Goal: Information Seeking & Learning: Learn about a topic

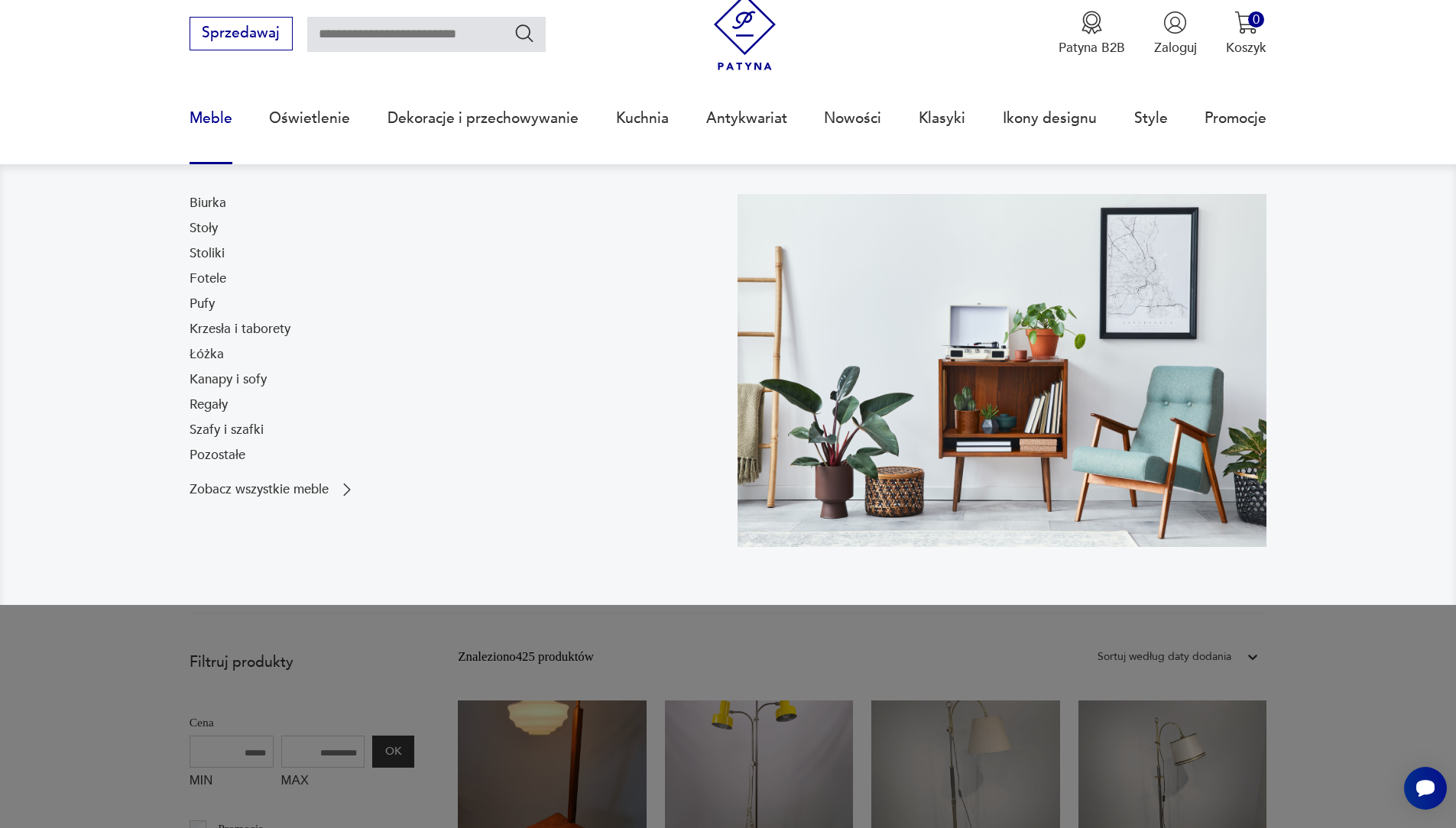
click at [208, 227] on link "Stoły" at bounding box center [203, 228] width 28 height 19
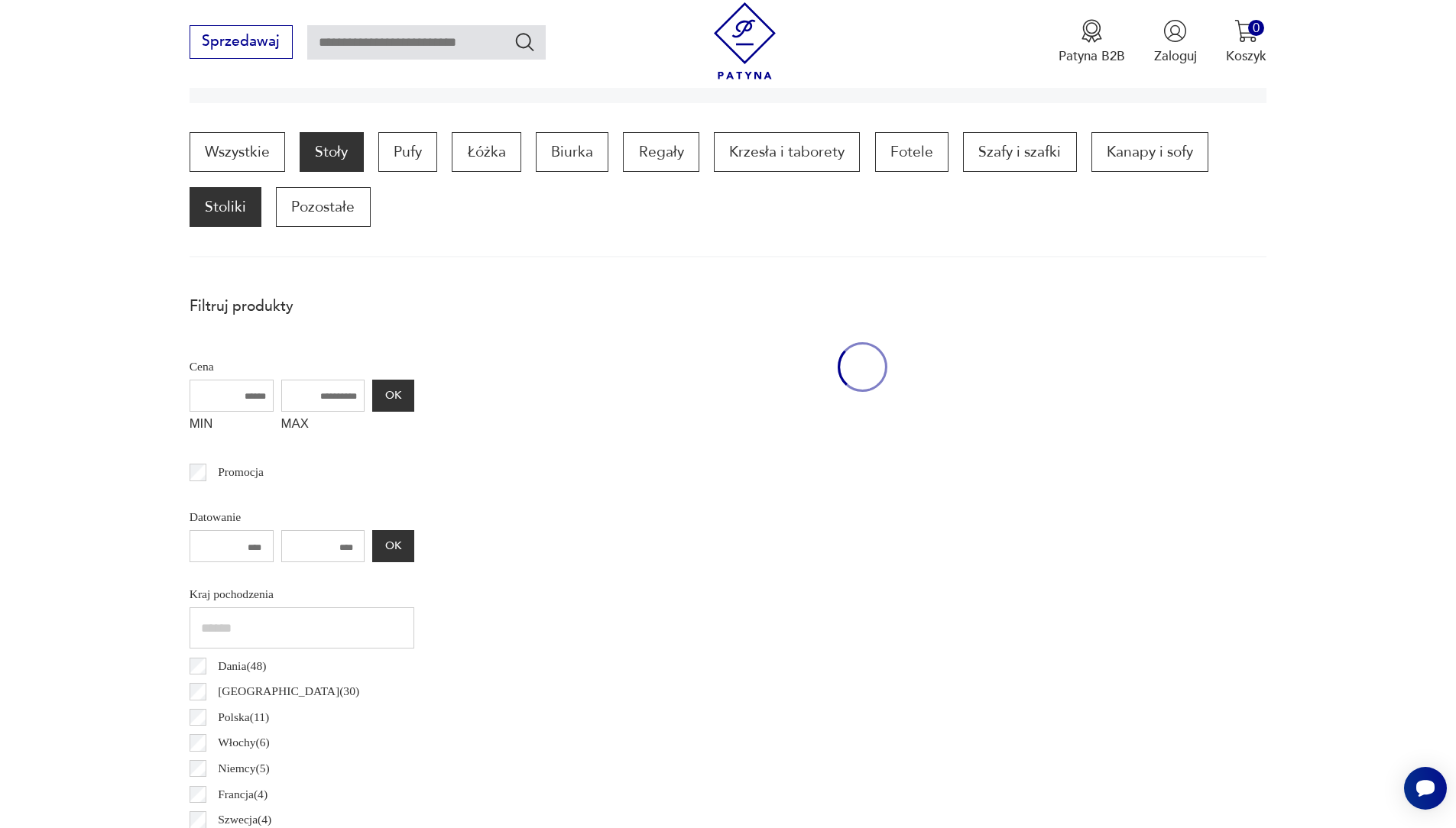
scroll to position [463, 0]
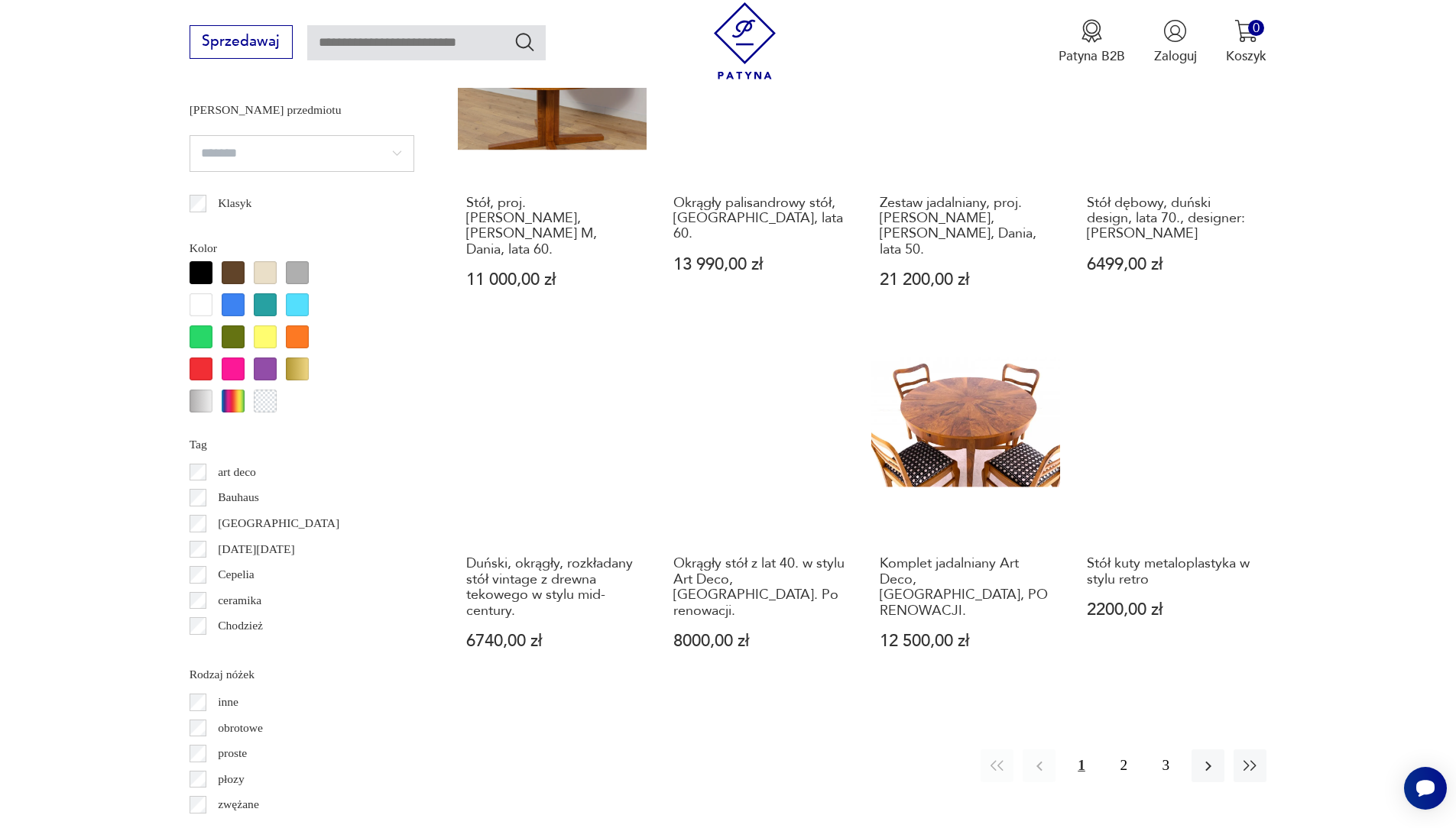
scroll to position [1609, 0]
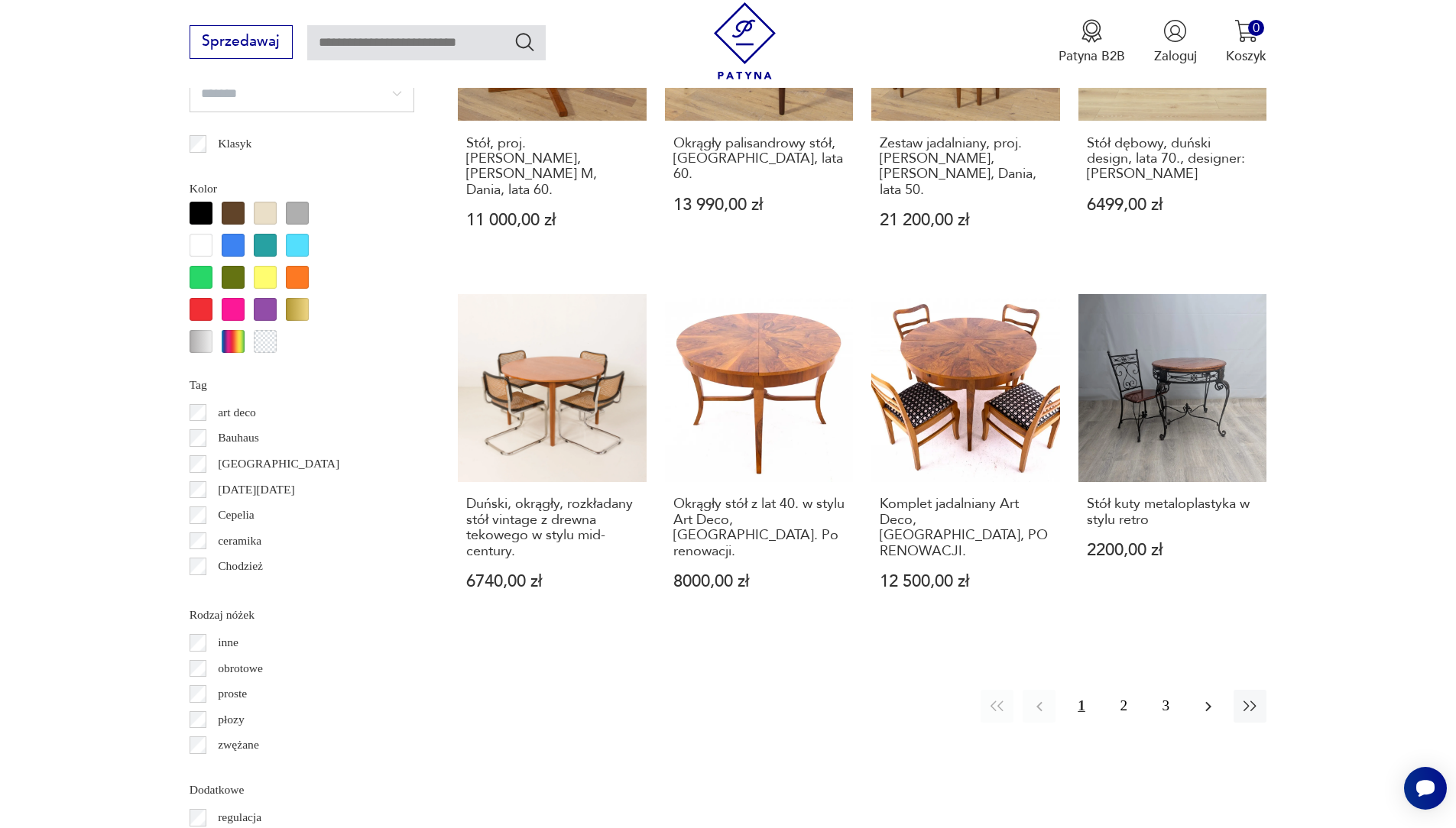
click at [1209, 701] on icon "button" at bounding box center [1209, 706] width 7 height 10
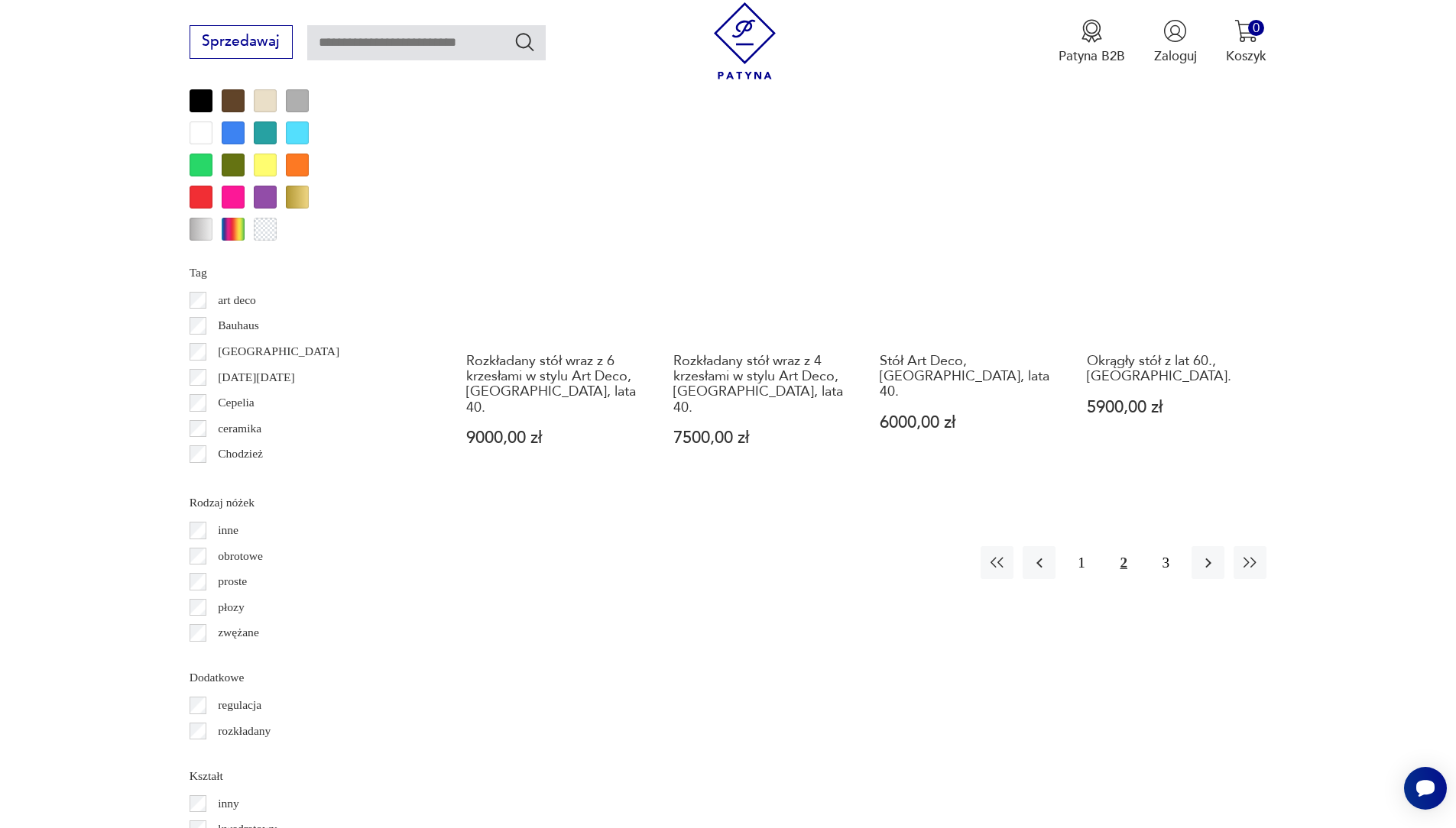
scroll to position [1732, 0]
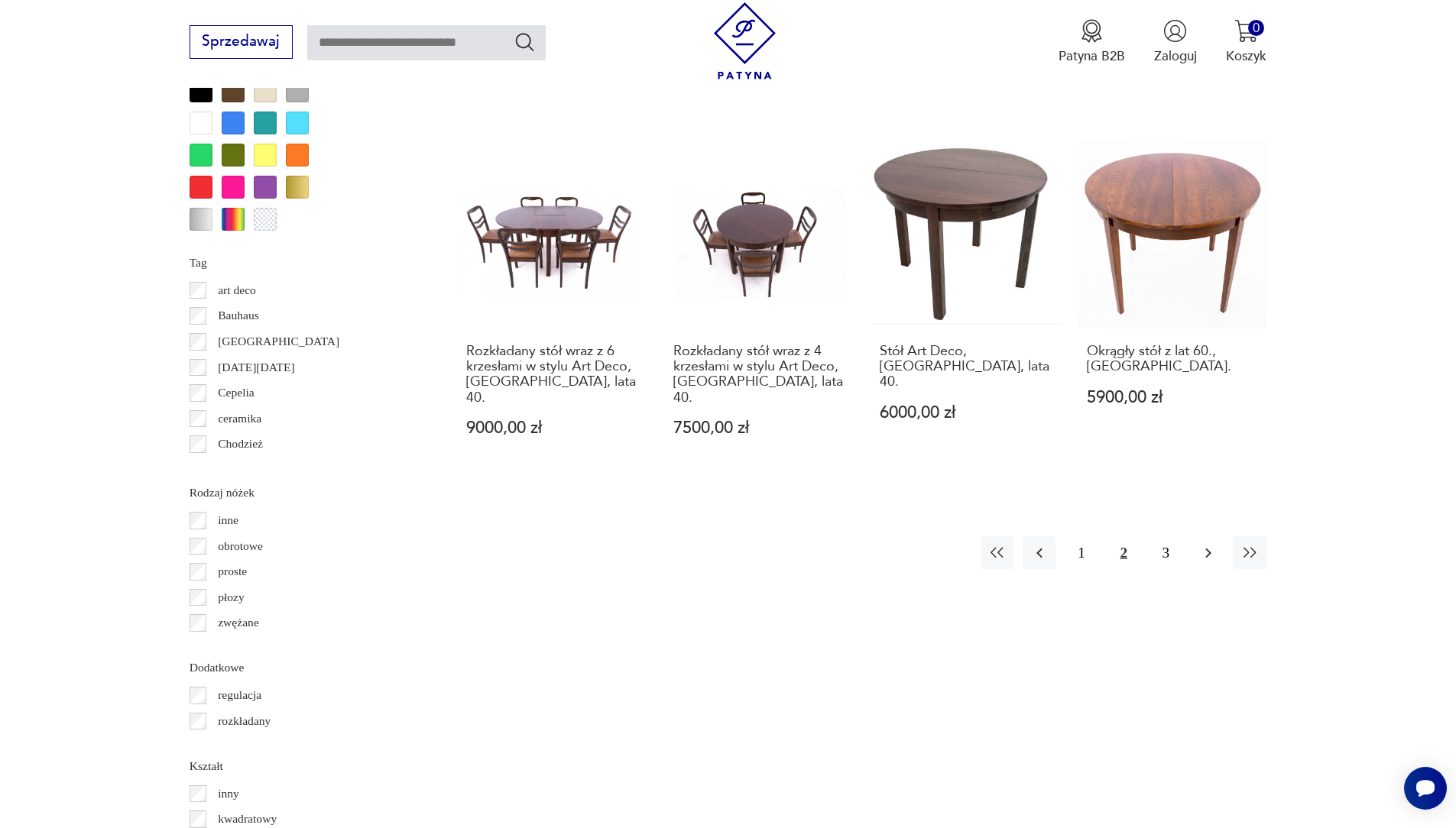
click at [1209, 548] on icon "button" at bounding box center [1209, 553] width 7 height 10
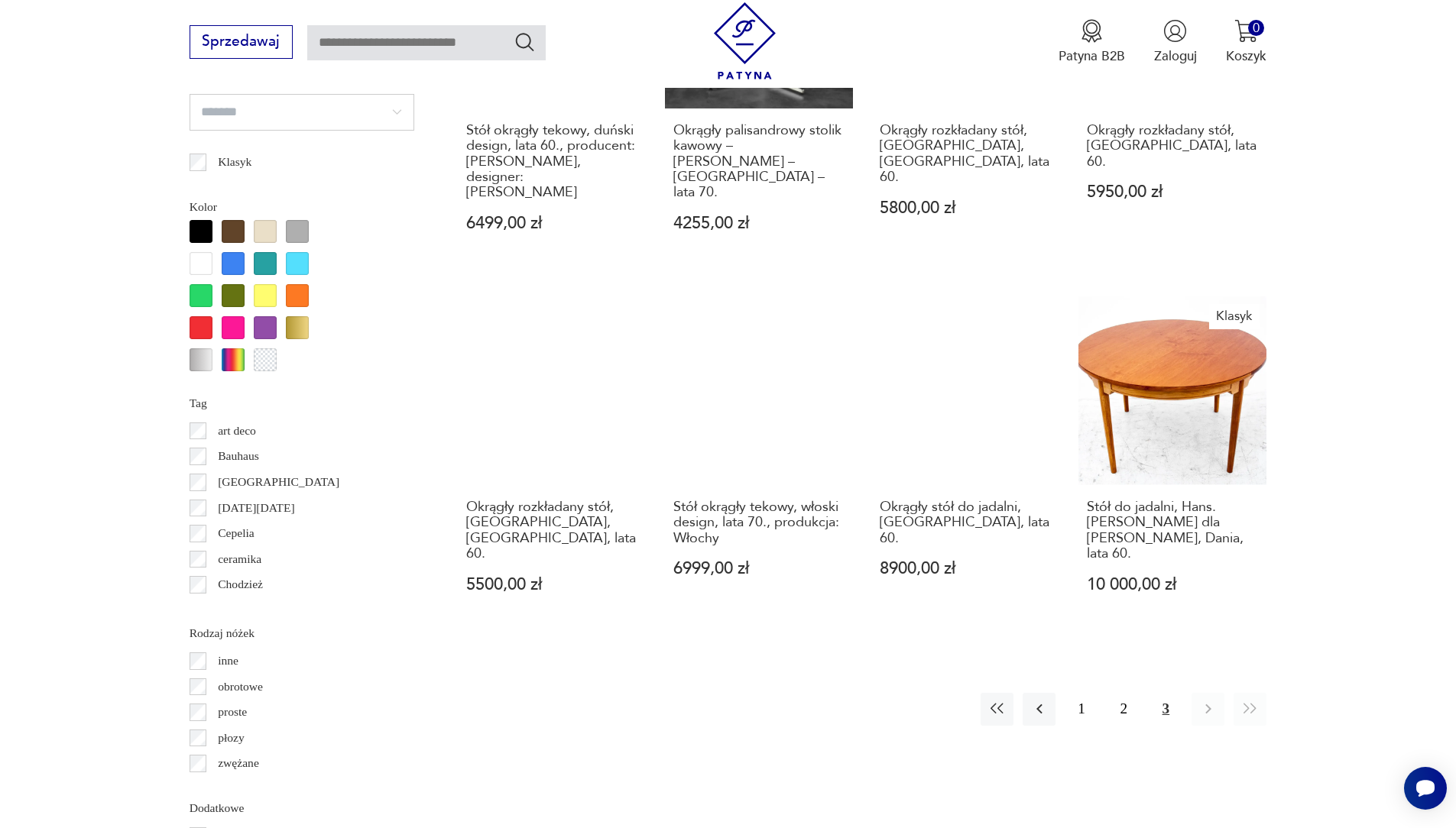
scroll to position [1593, 0]
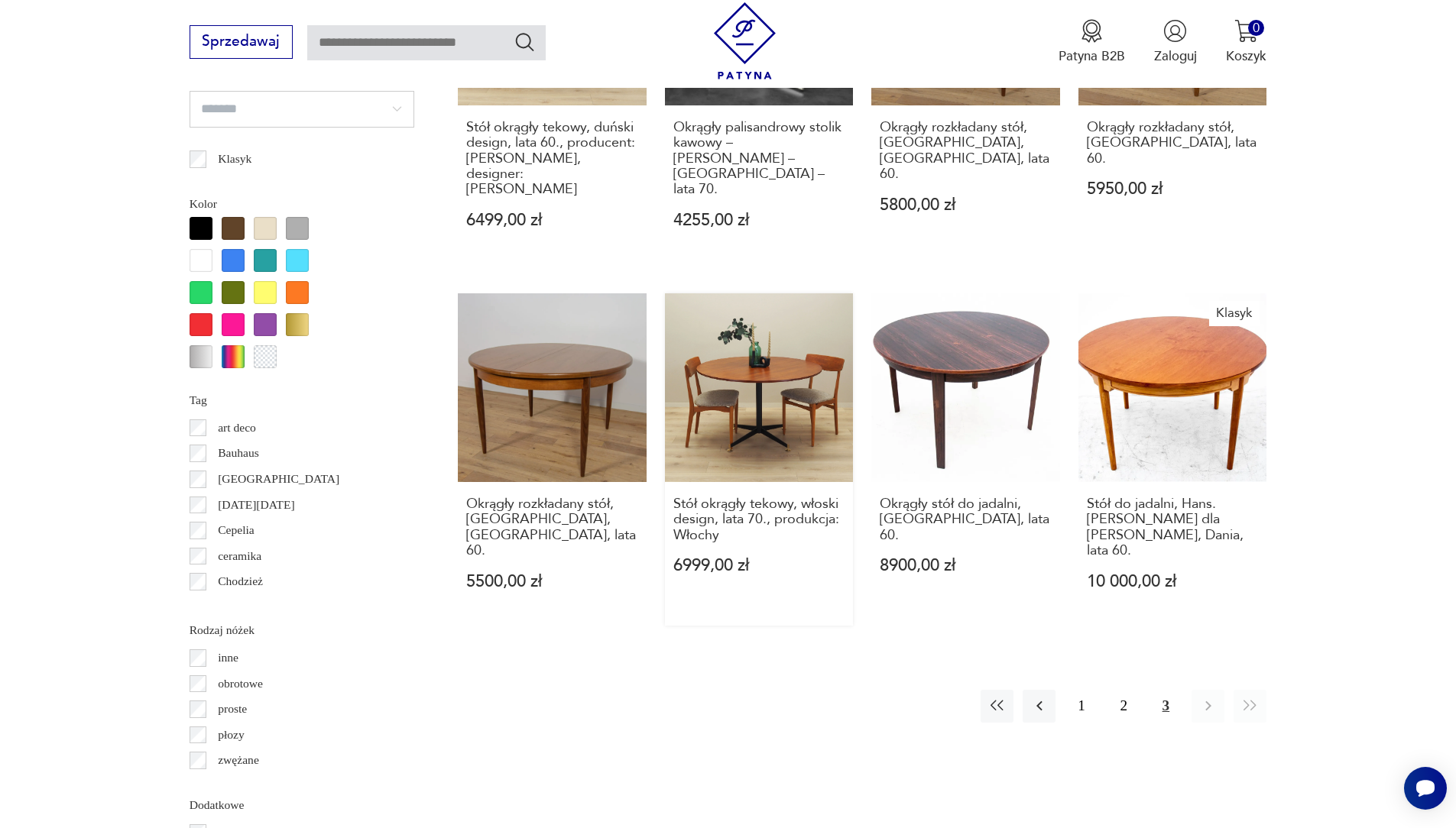
click at [777, 396] on link "Stół okrągły tekowy, włoski design, lata 70., produkcja: Włochy 6999,00 zł" at bounding box center [759, 459] width 189 height 332
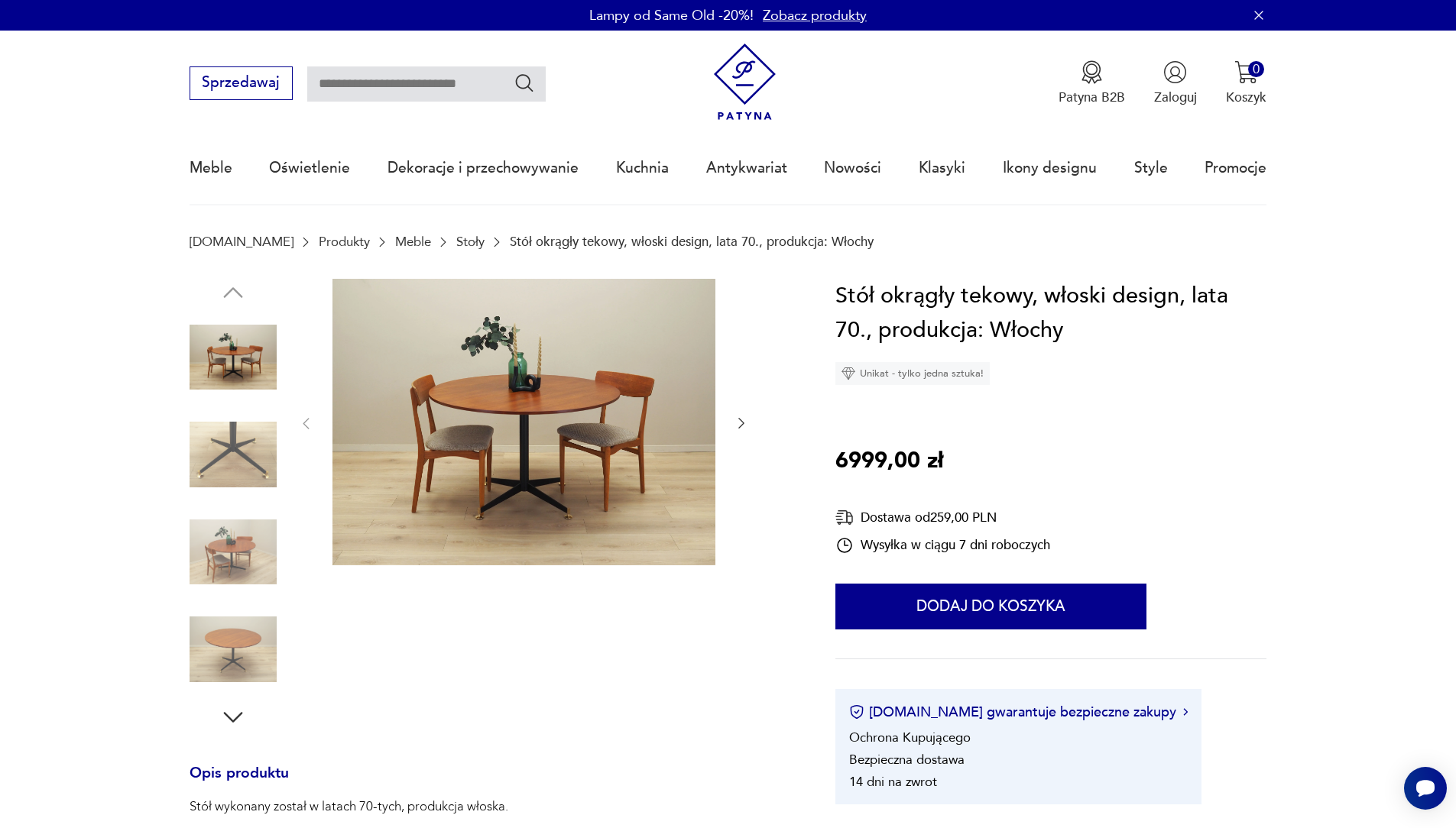
click at [567, 428] on img at bounding box center [524, 423] width 383 height 288
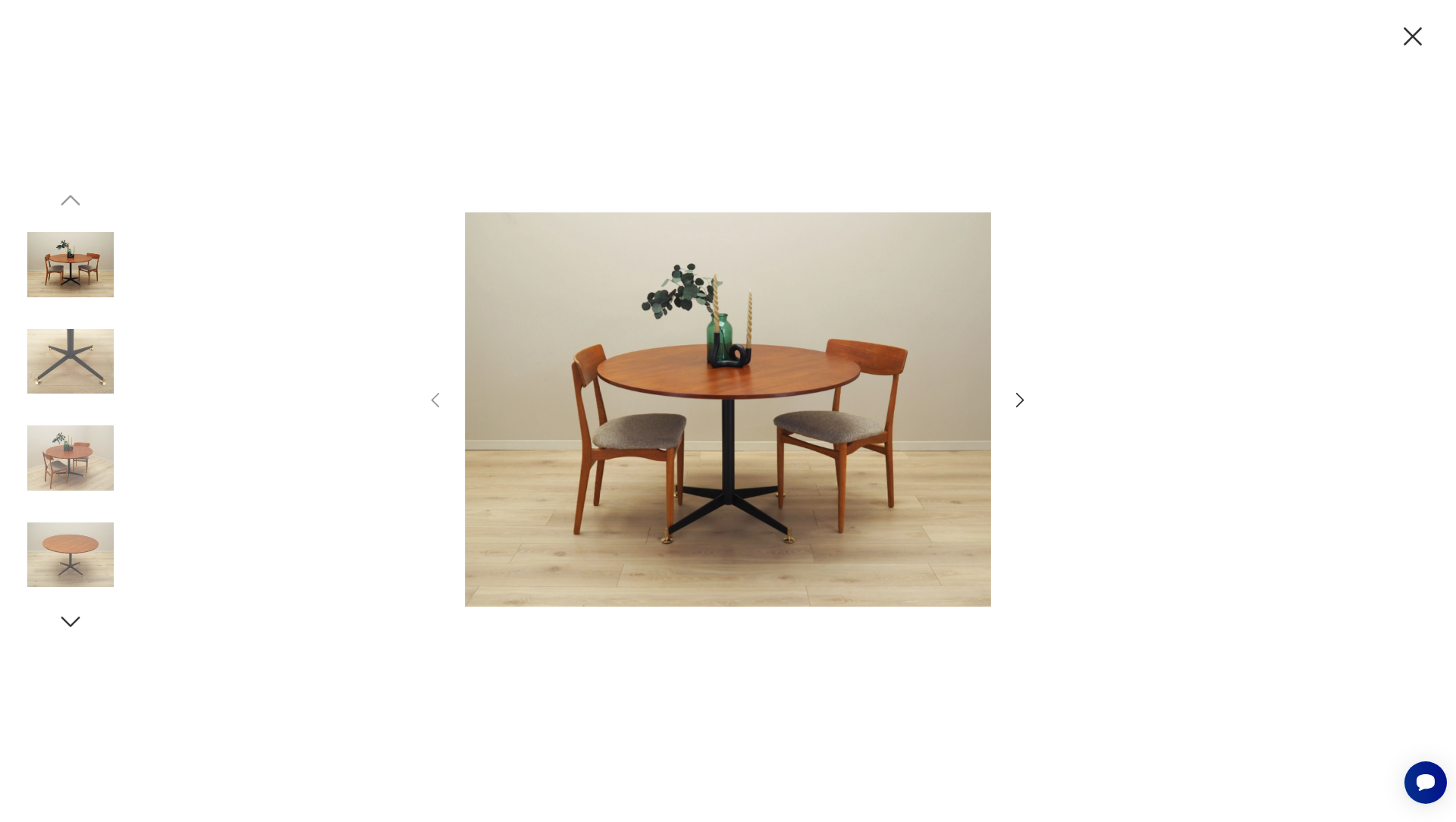
click at [1017, 403] on icon "button" at bounding box center [1020, 399] width 22 height 22
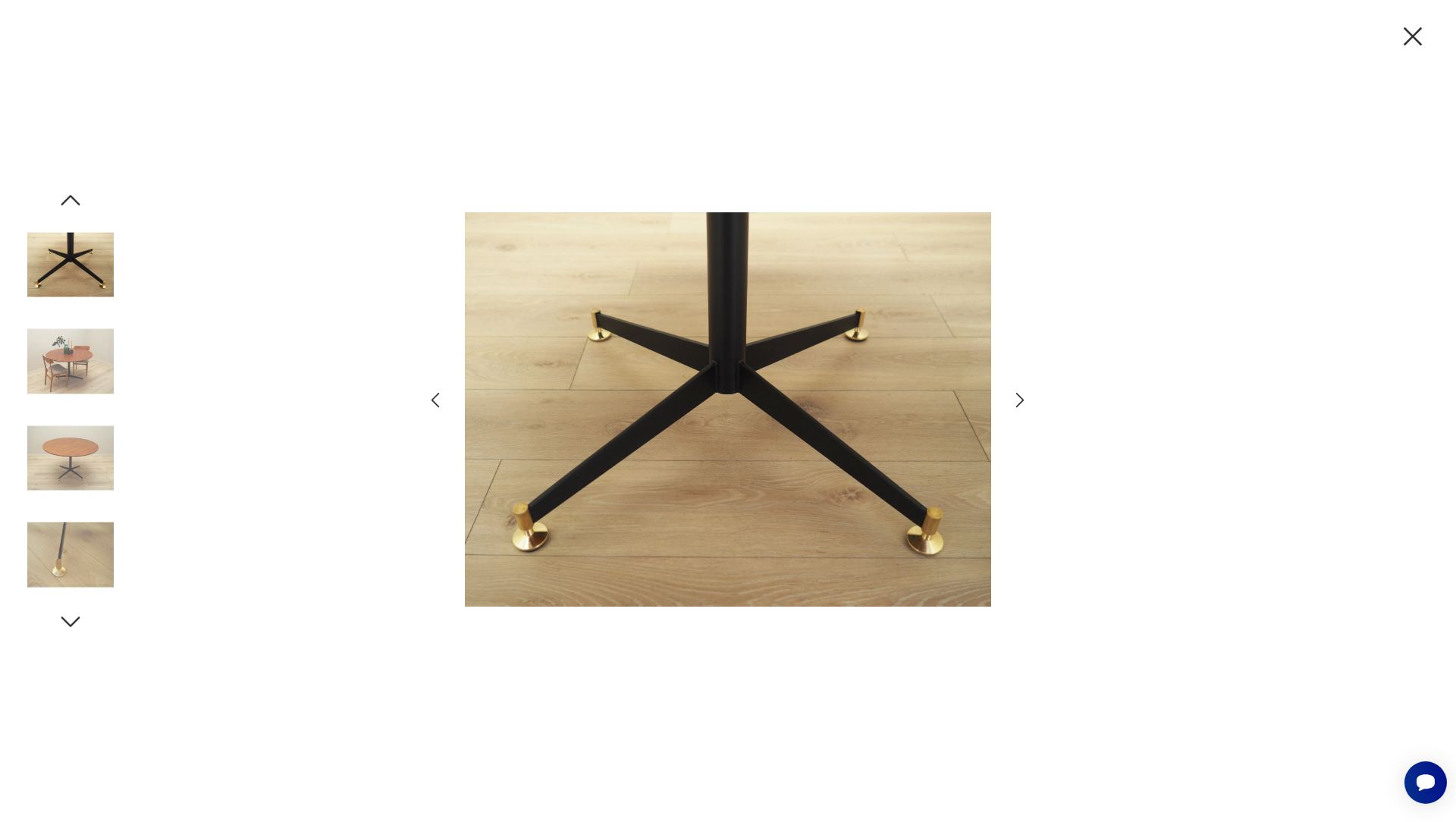
click at [1012, 403] on icon "button" at bounding box center [1020, 399] width 22 height 22
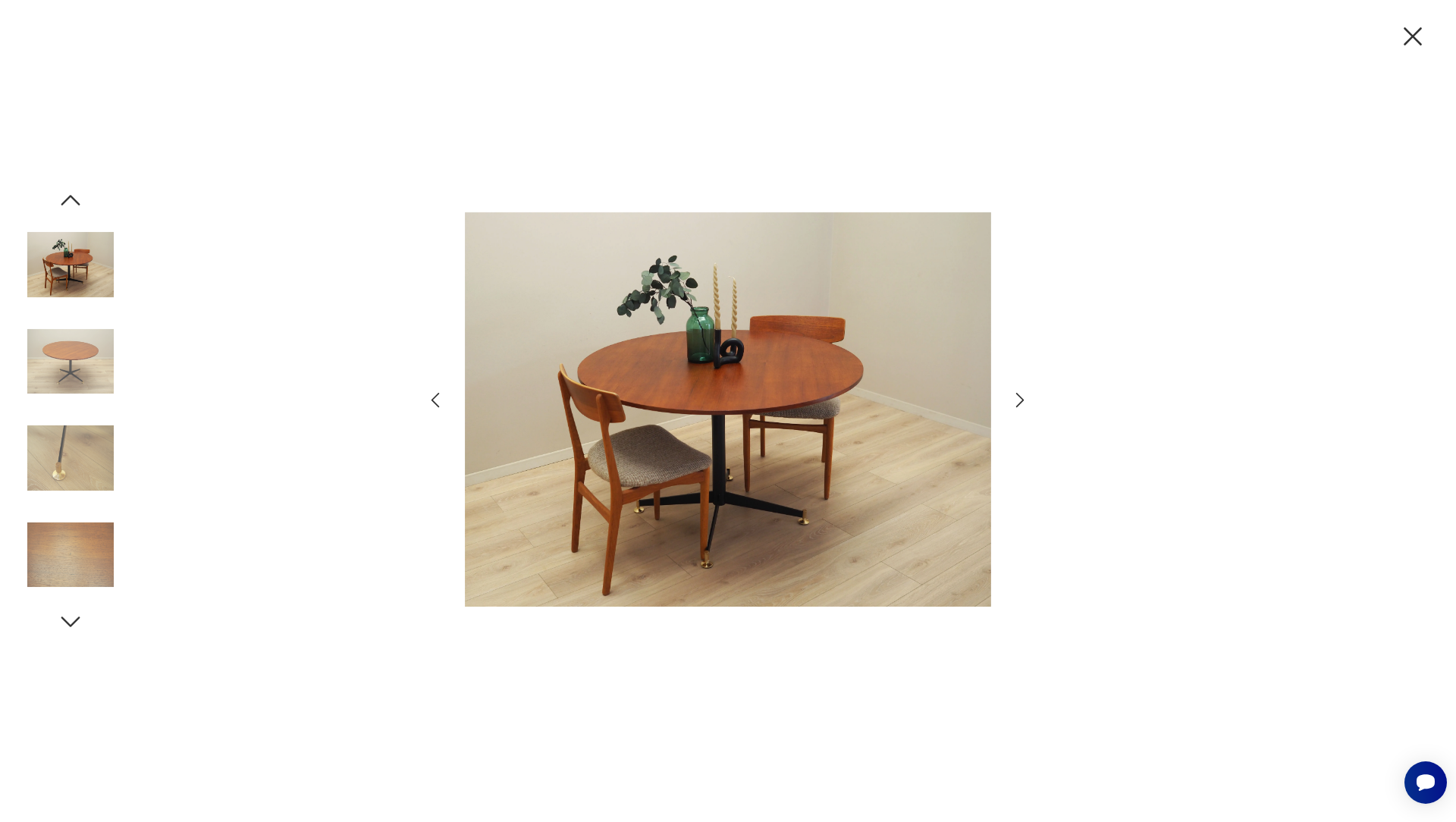
click at [1016, 404] on icon "button" at bounding box center [1020, 399] width 22 height 22
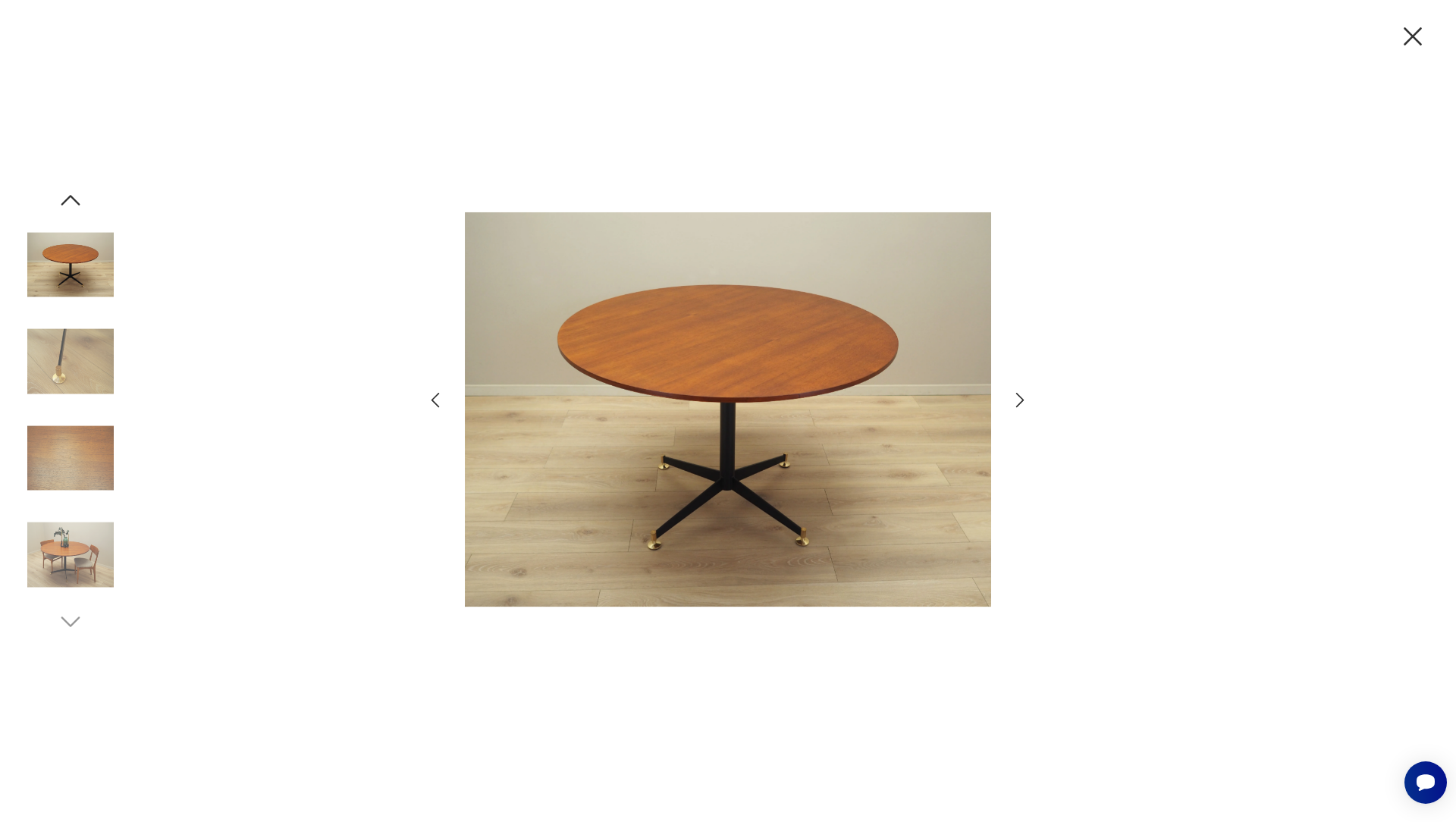
click at [1016, 405] on icon "button" at bounding box center [1020, 399] width 22 height 22
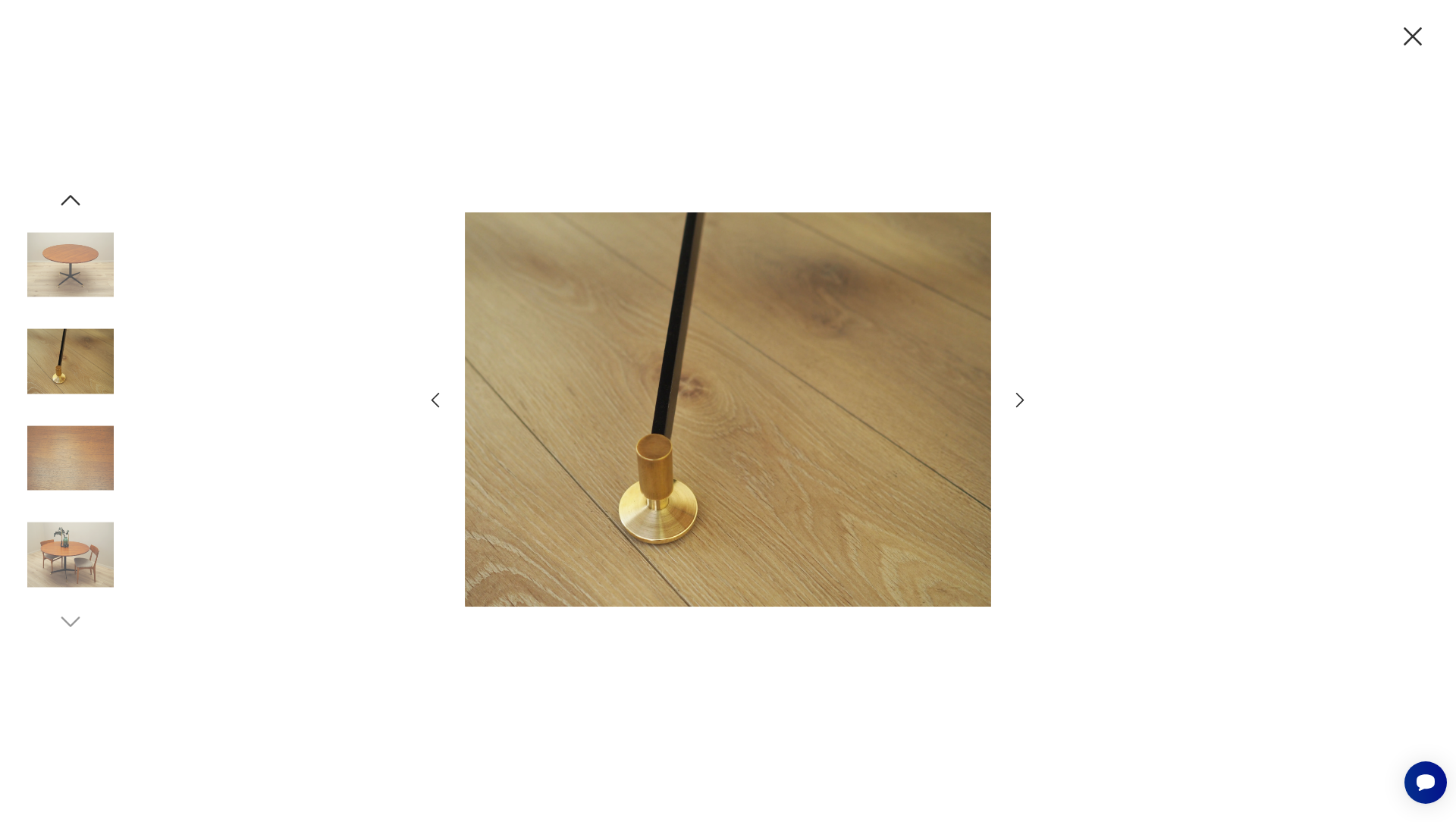
click at [1016, 404] on icon "button" at bounding box center [1020, 399] width 22 height 22
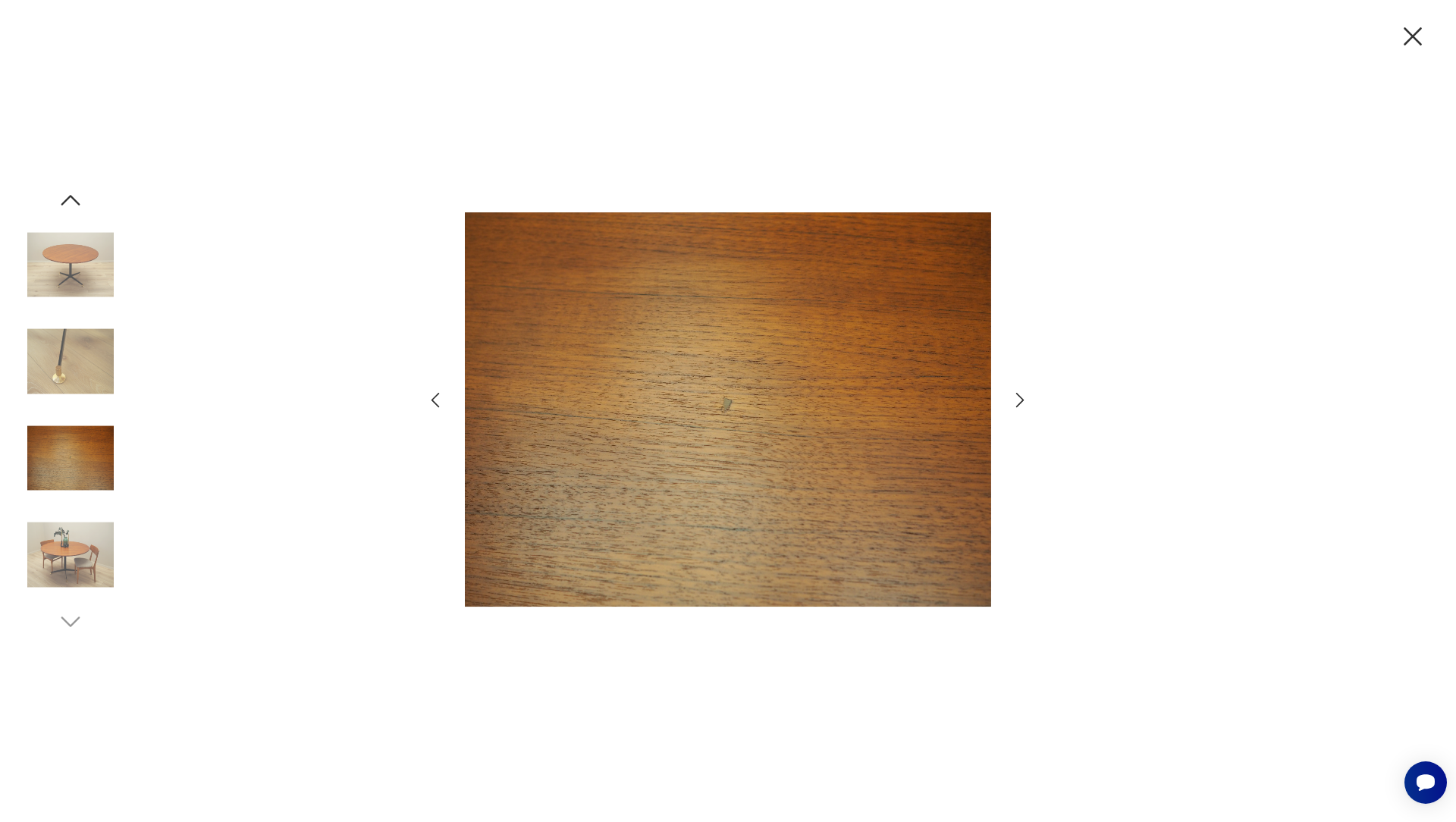
click at [1015, 405] on icon "button" at bounding box center [1020, 399] width 22 height 22
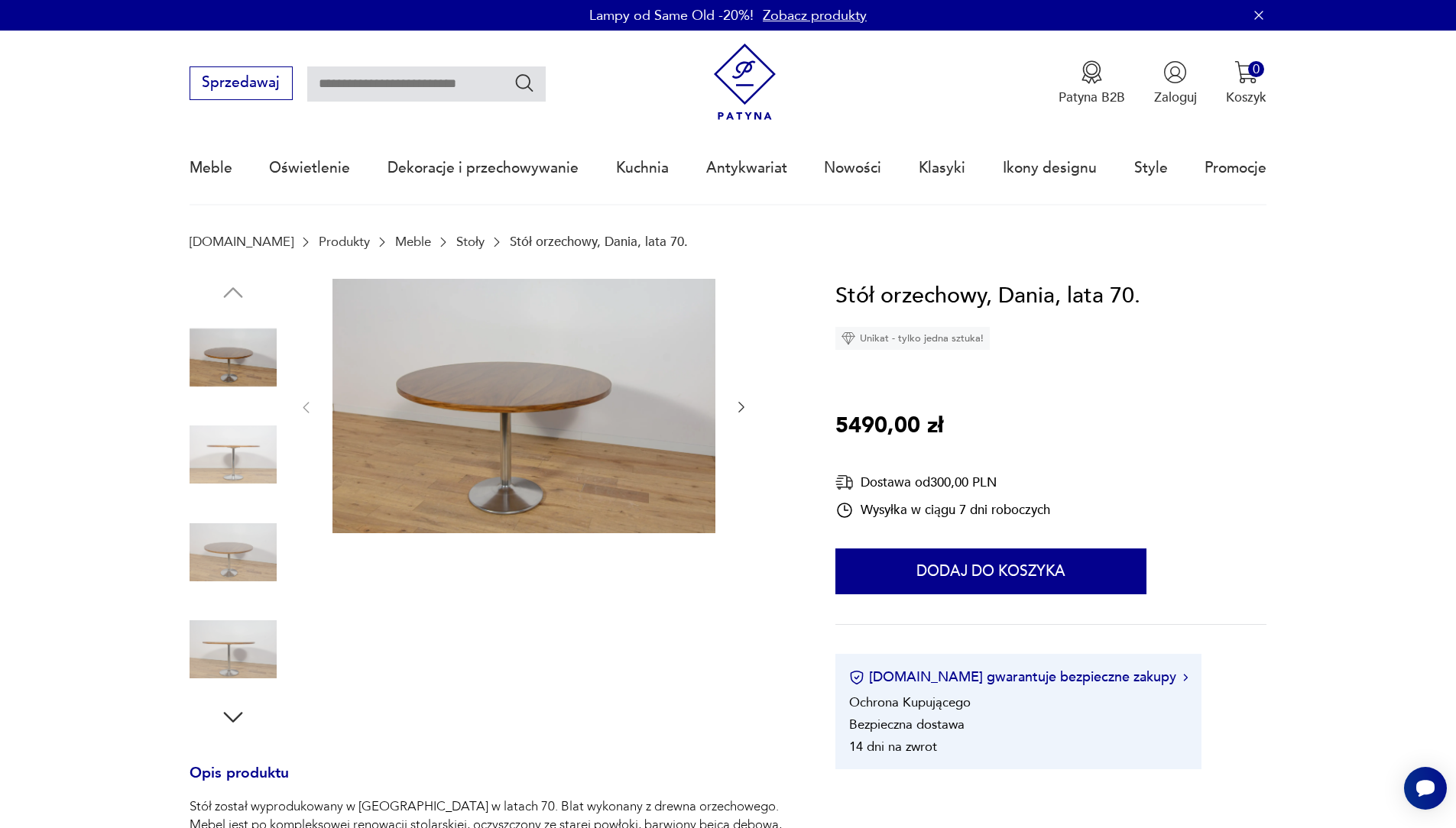
click at [576, 449] on img at bounding box center [524, 406] width 383 height 255
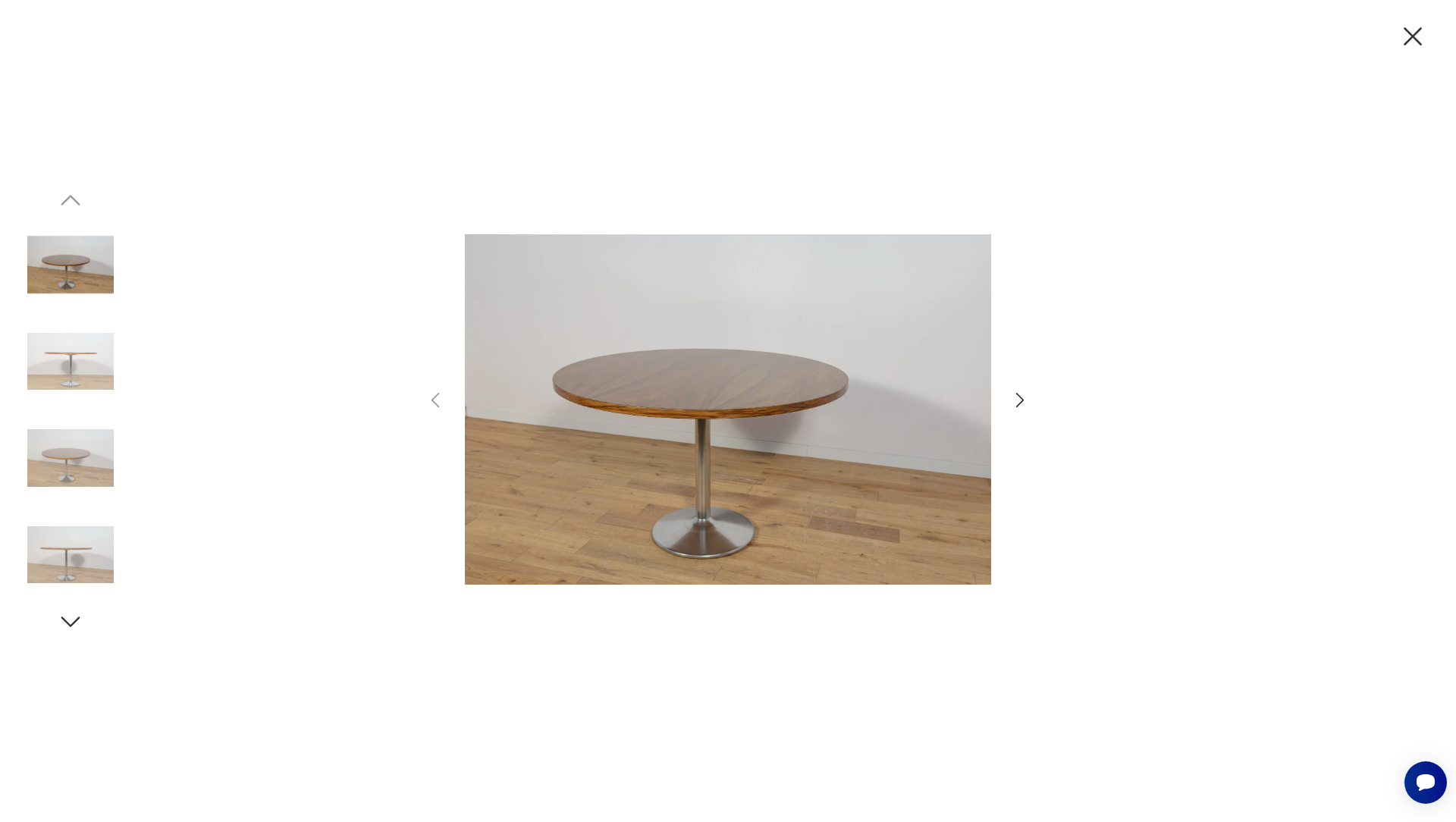
click at [1016, 401] on icon "button" at bounding box center [1020, 399] width 22 height 22
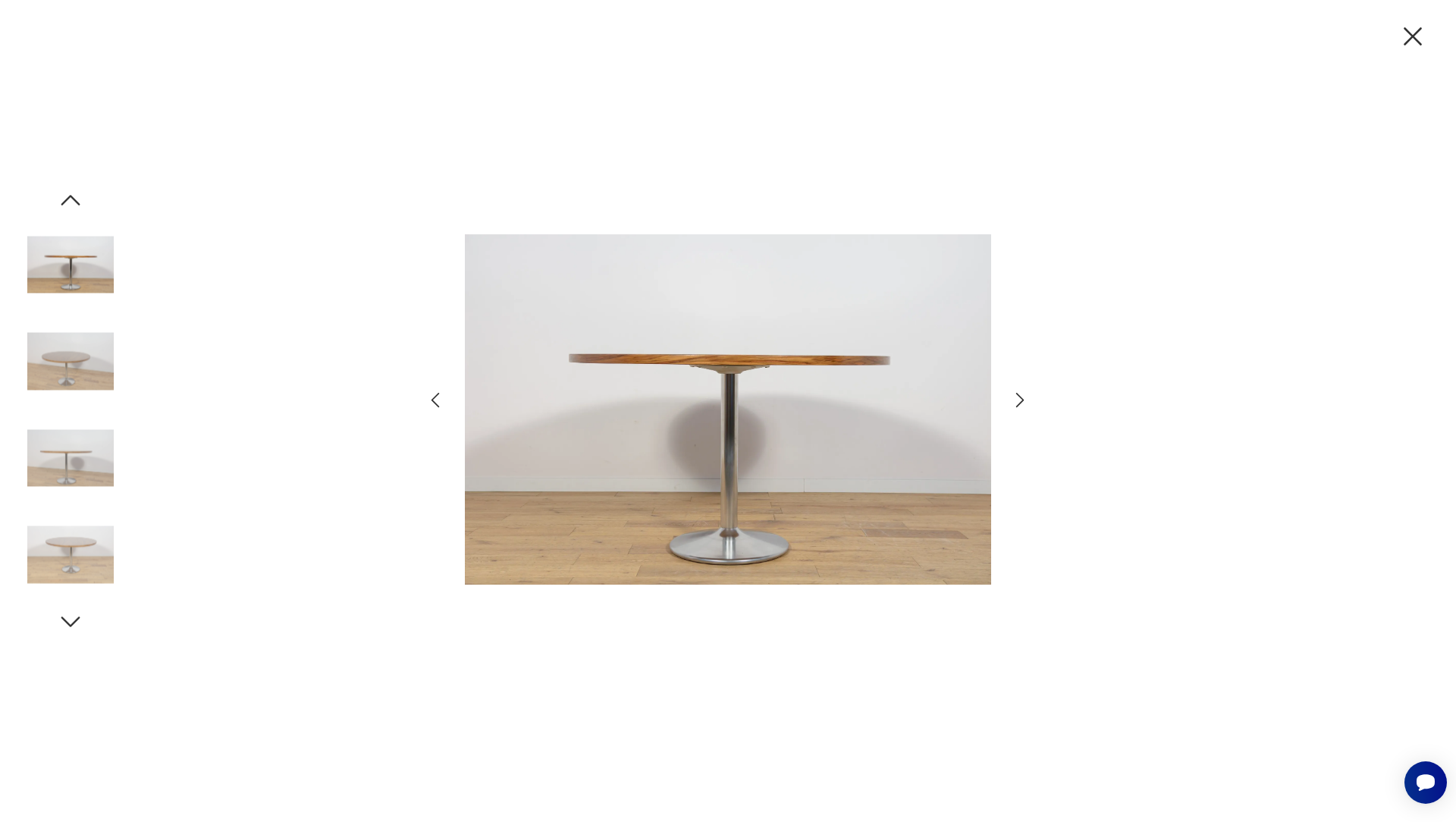
click at [1020, 400] on icon "button" at bounding box center [1020, 399] width 22 height 22
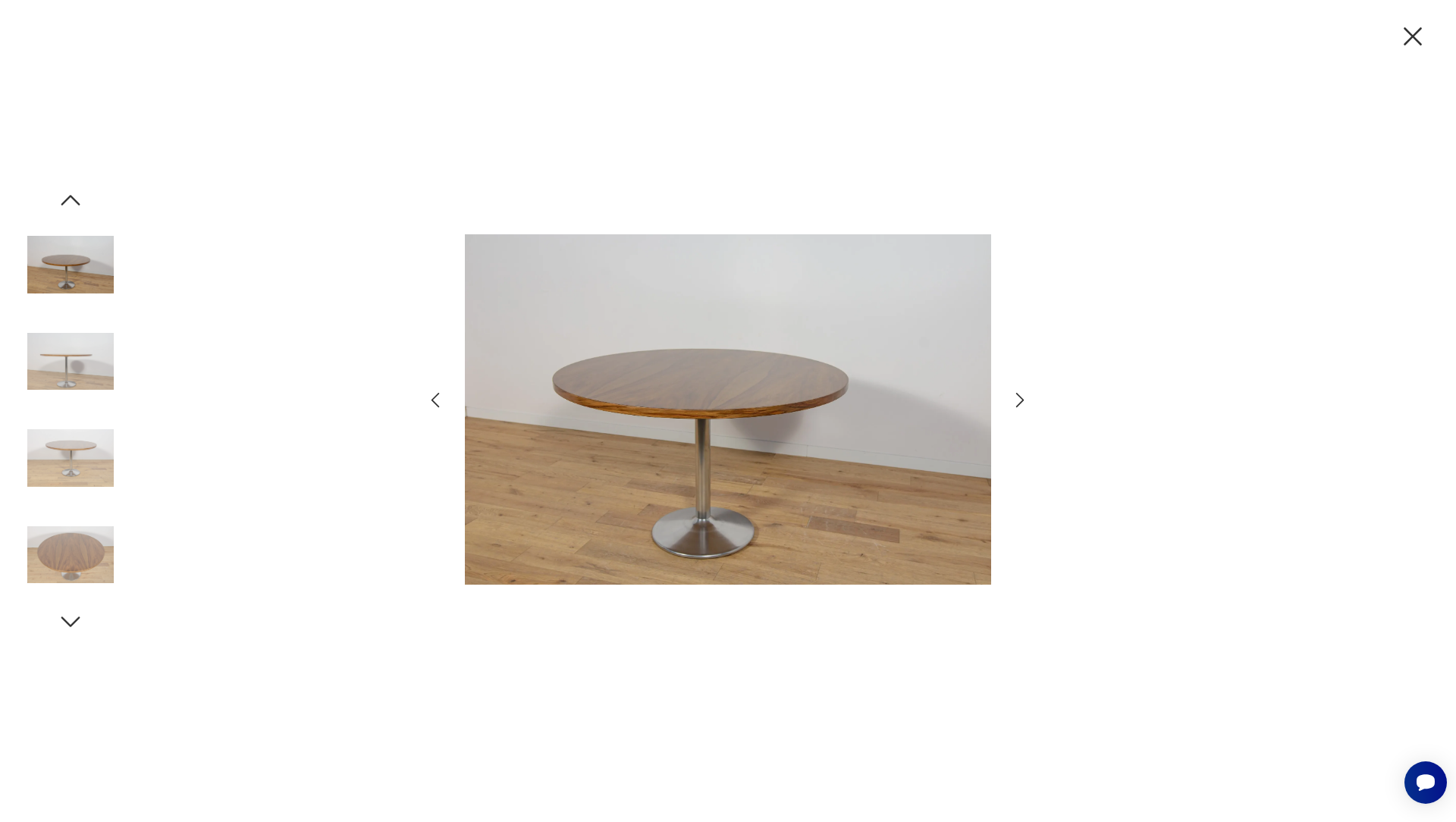
click at [1022, 404] on icon "button" at bounding box center [1020, 399] width 22 height 22
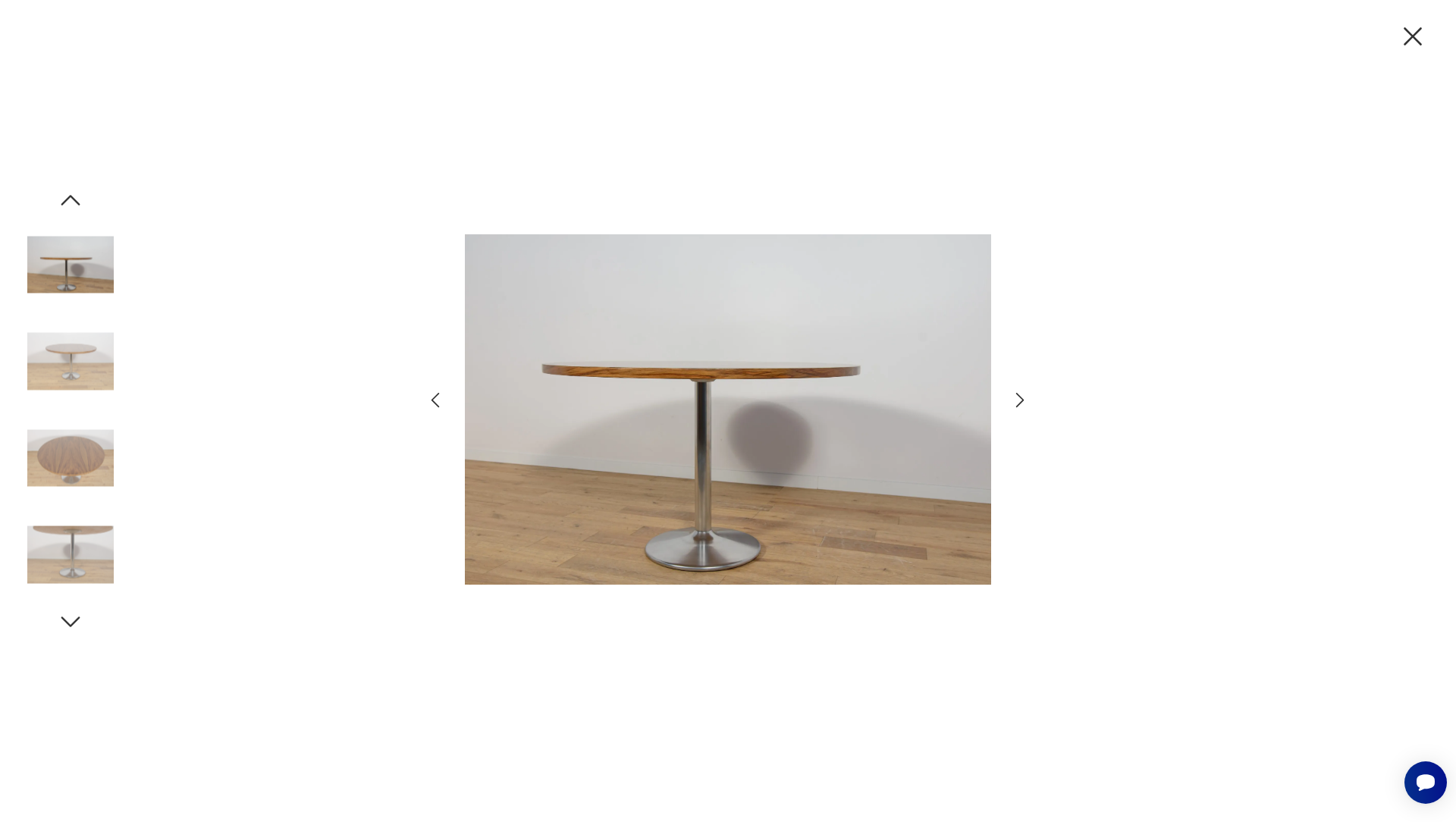
click at [1023, 407] on icon "button" at bounding box center [1020, 399] width 22 height 22
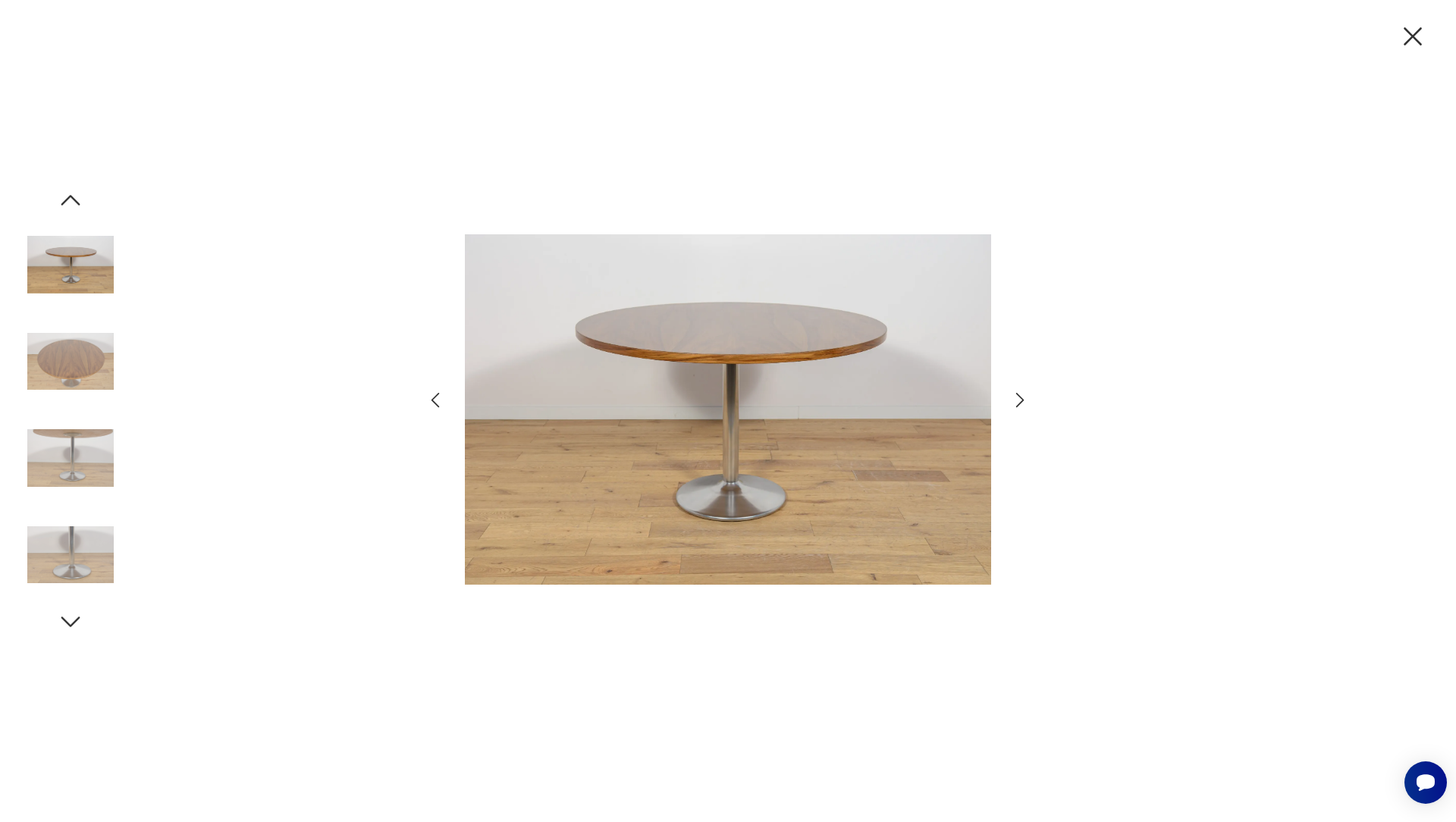
click at [1023, 410] on icon "button" at bounding box center [1020, 399] width 22 height 22
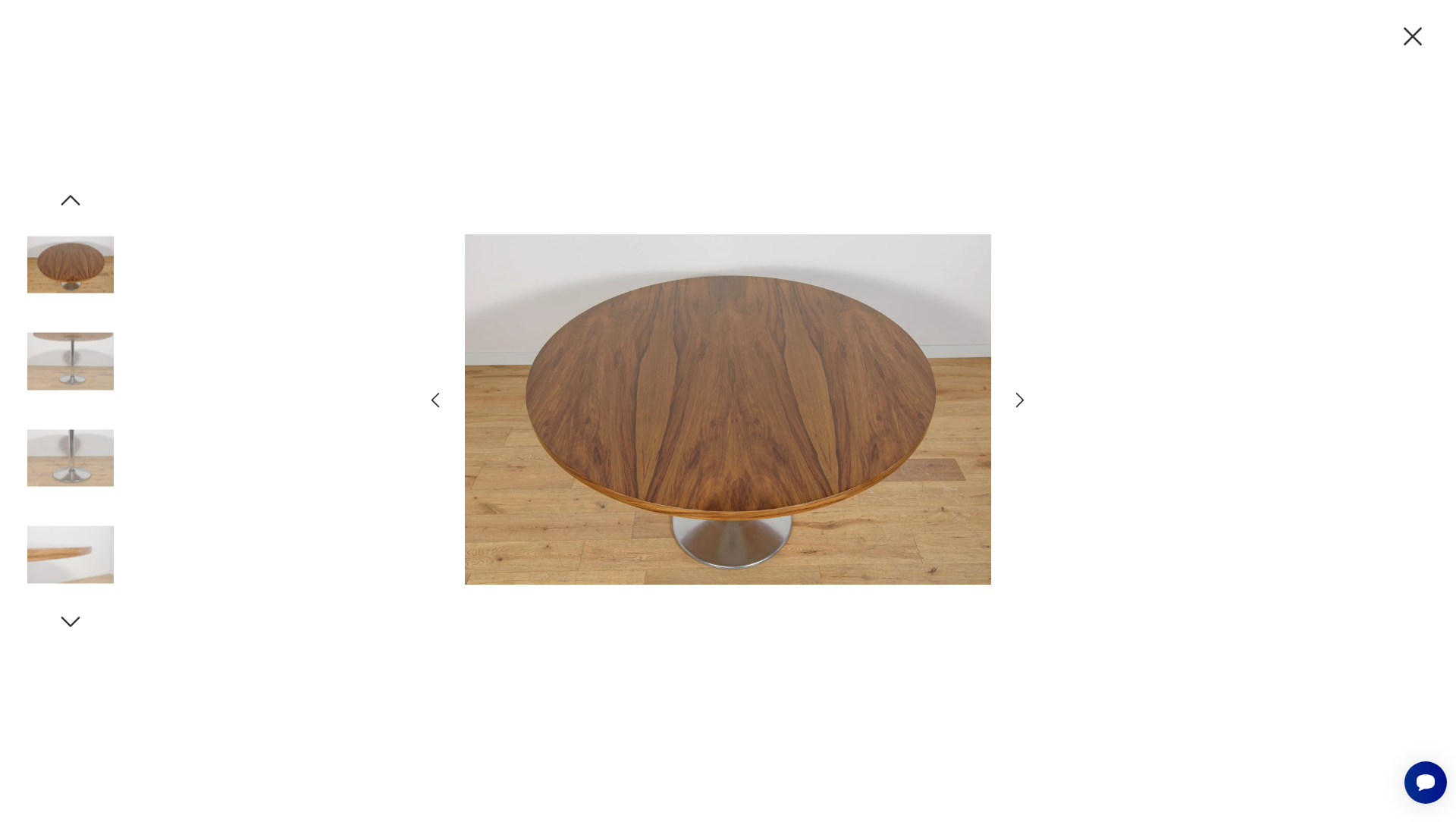
click at [1024, 411] on div at bounding box center [728, 411] width 607 height 661
click at [1024, 403] on icon "button" at bounding box center [1020, 399] width 22 height 22
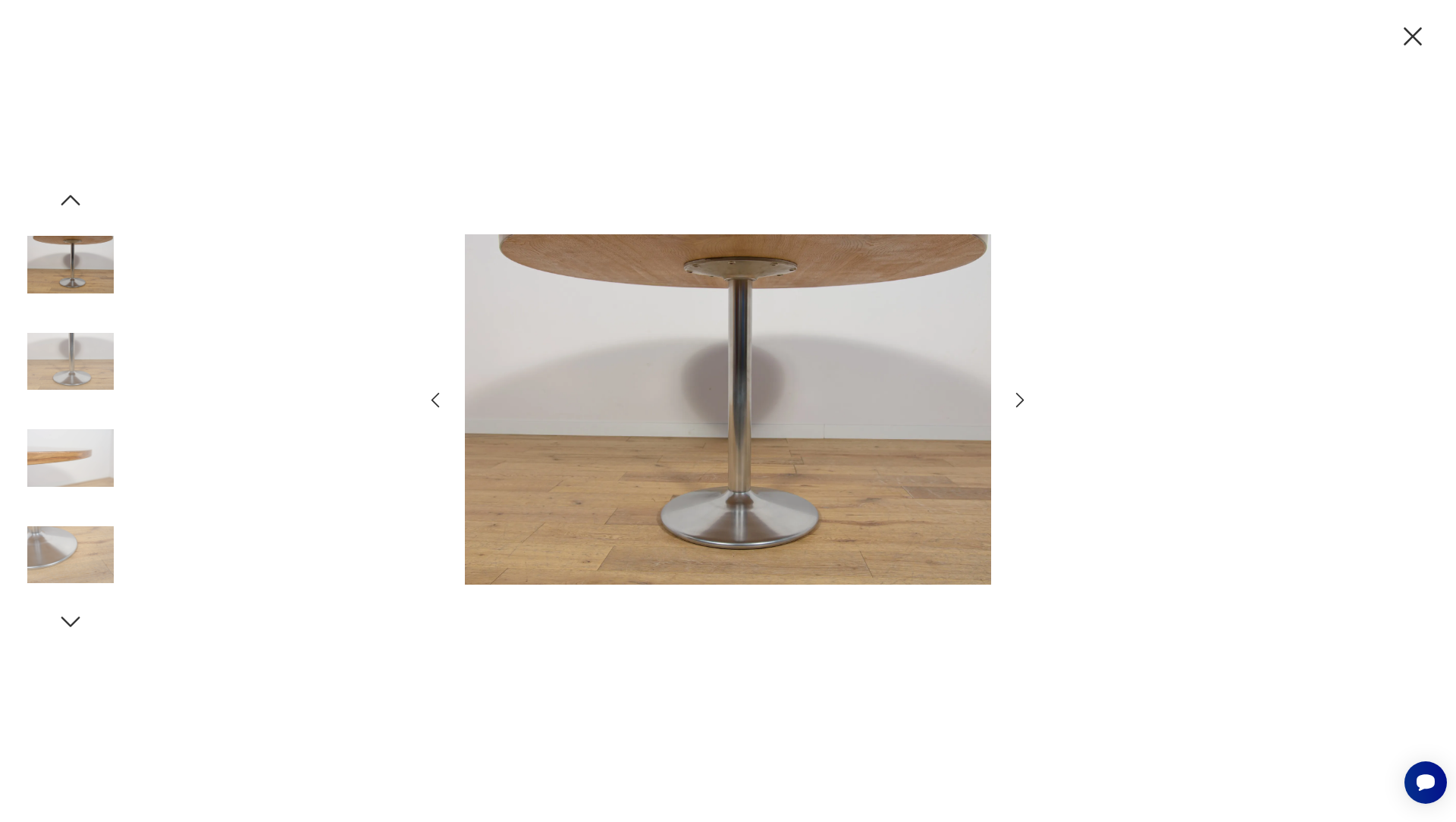
click at [1022, 403] on icon "button" at bounding box center [1020, 399] width 22 height 22
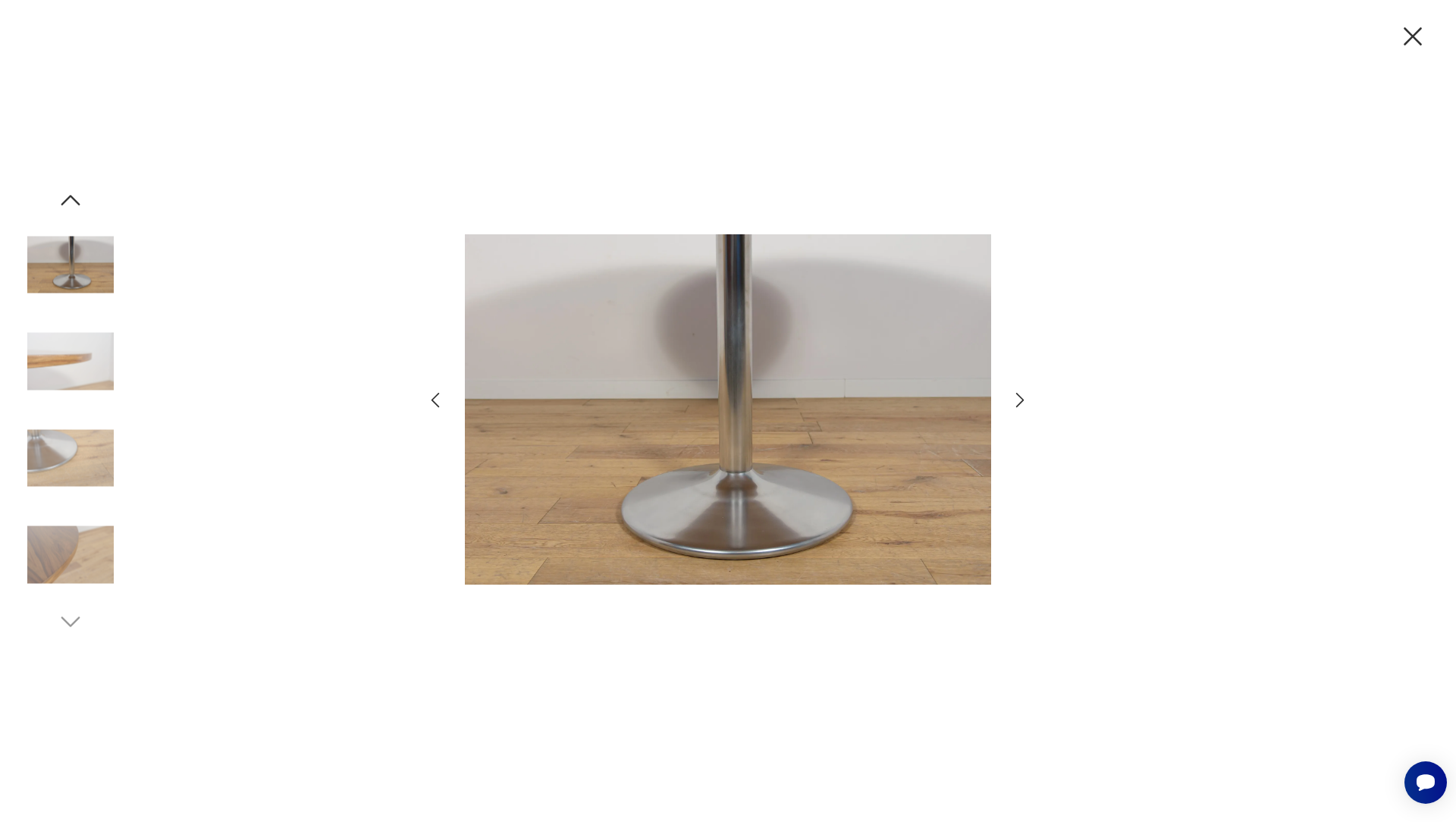
click at [1021, 405] on icon "button" at bounding box center [1020, 399] width 22 height 22
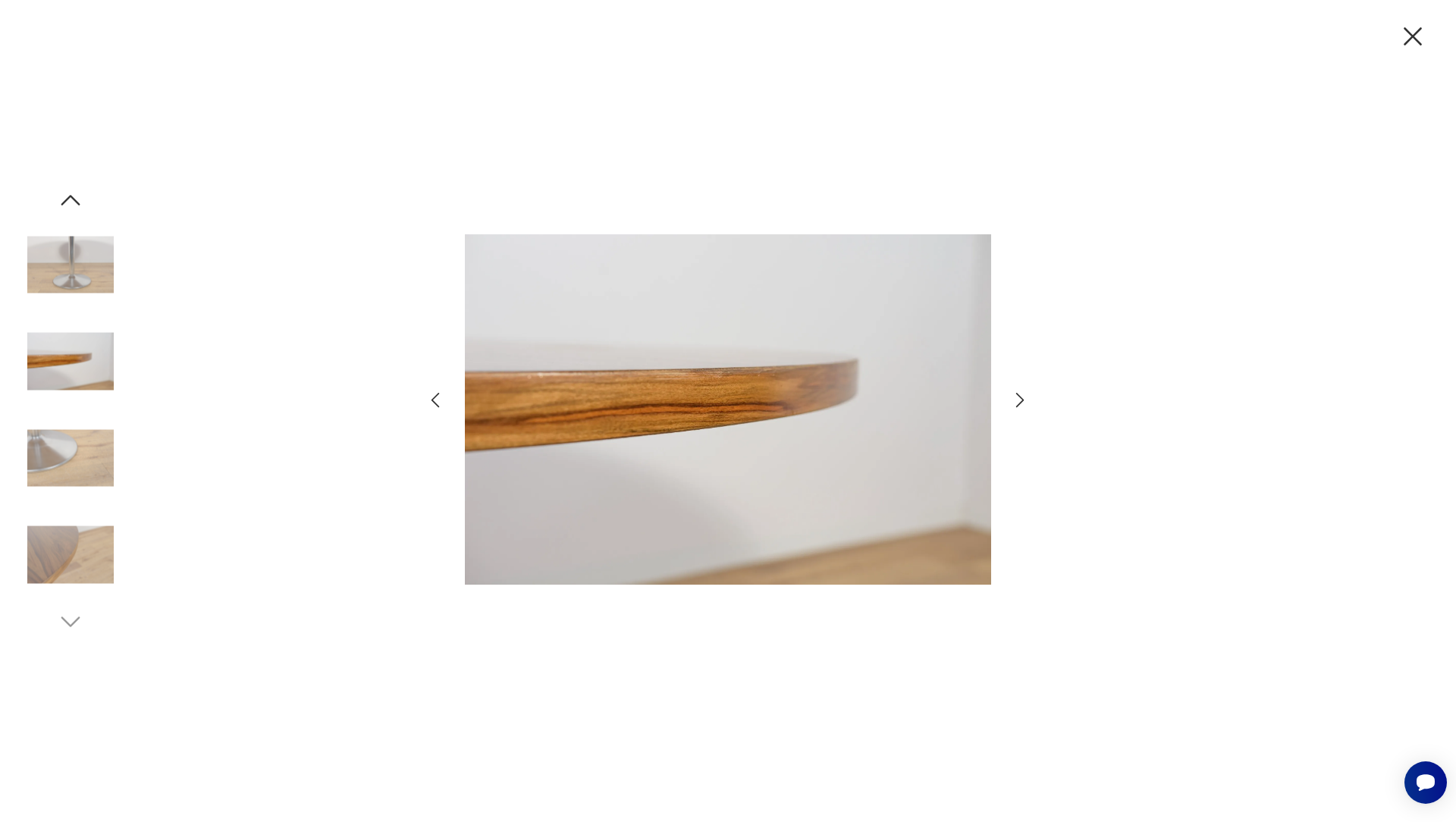
click at [1020, 405] on icon "button" at bounding box center [1020, 399] width 22 height 22
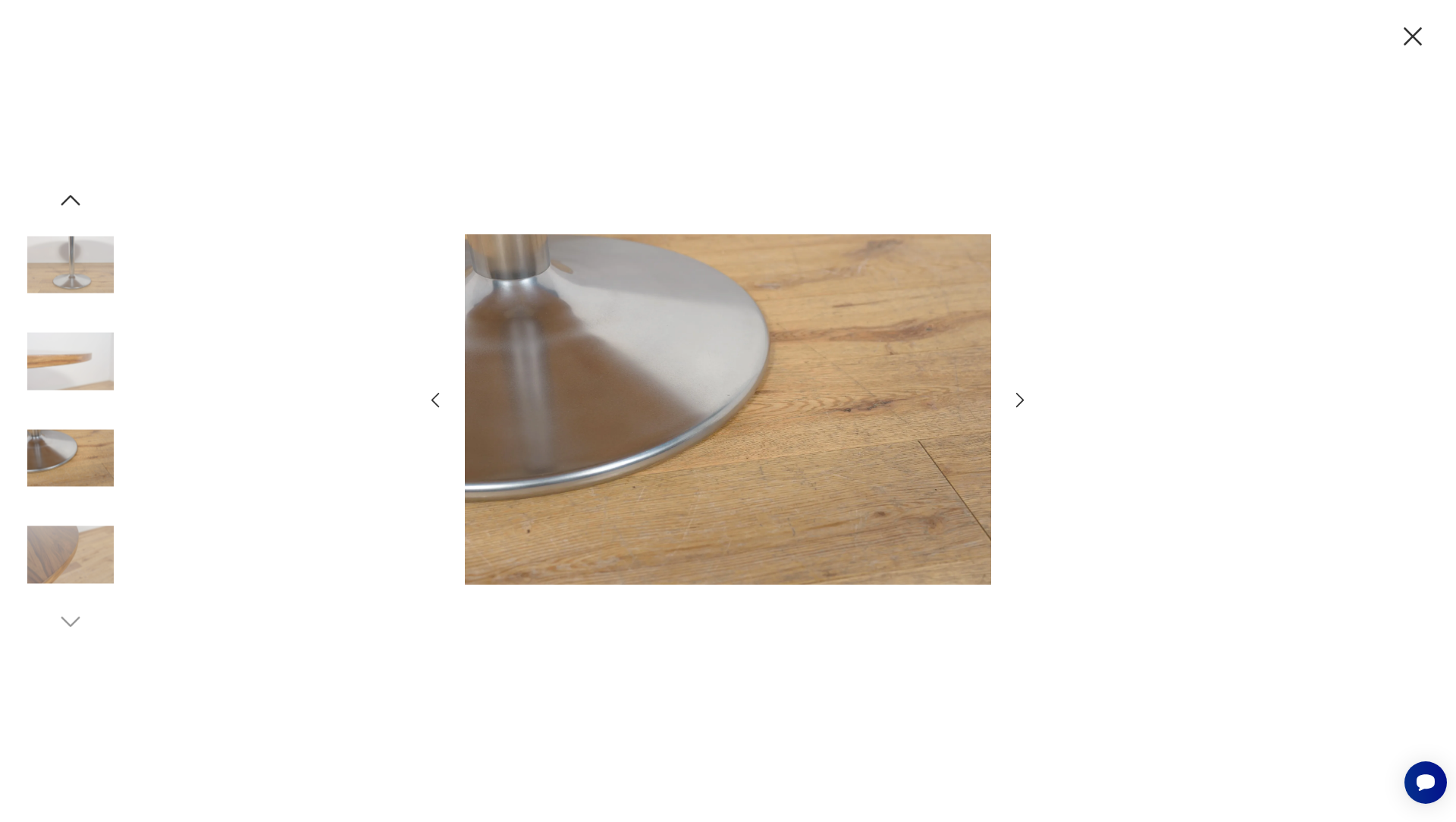
click at [1020, 407] on icon "button" at bounding box center [1020, 399] width 22 height 22
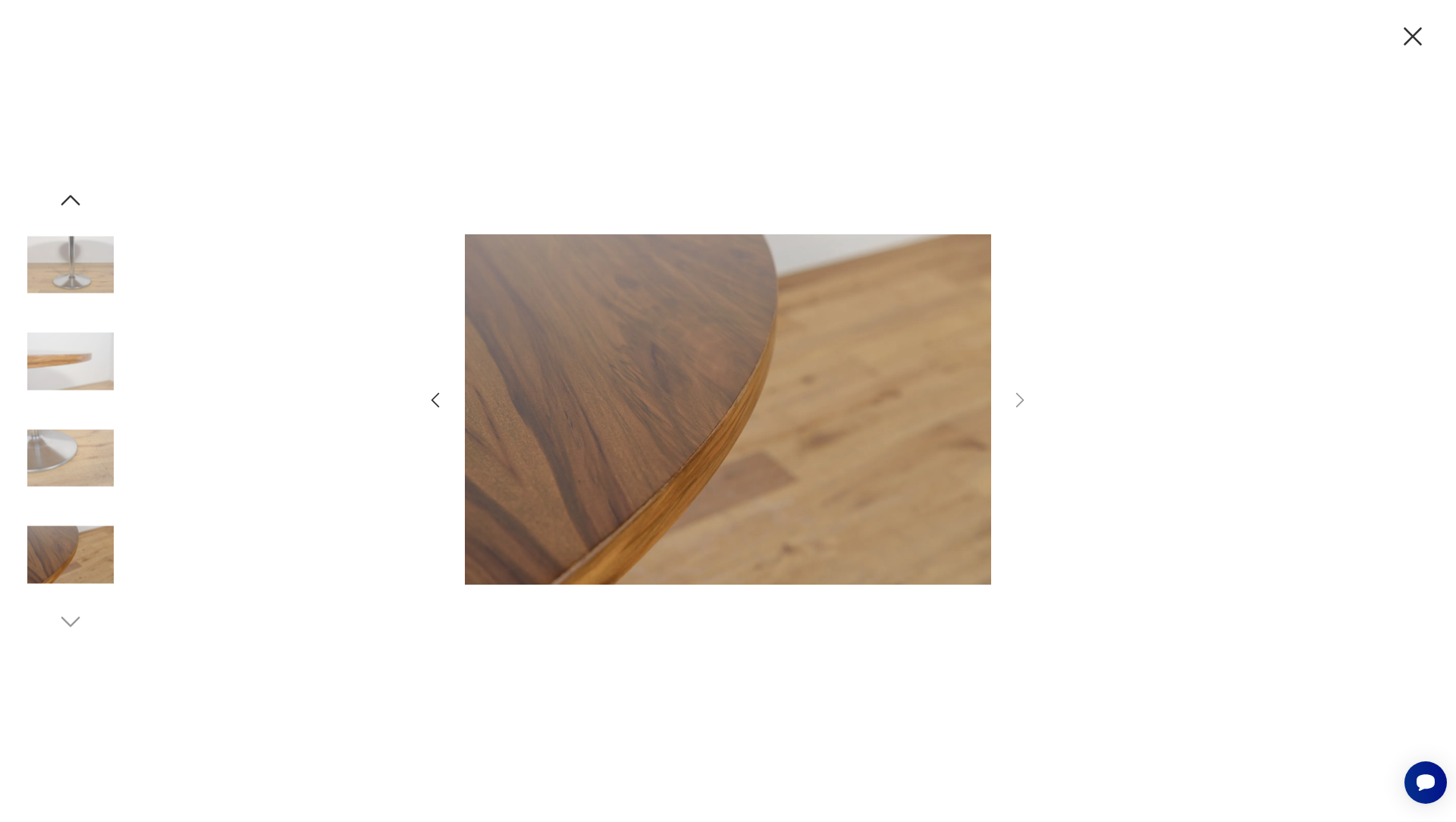
drag, startPoint x: 1408, startPoint y: 35, endPoint x: 1400, endPoint y: 31, distance: 8.9
click at [1408, 35] on icon "button" at bounding box center [1412, 35] width 31 height 31
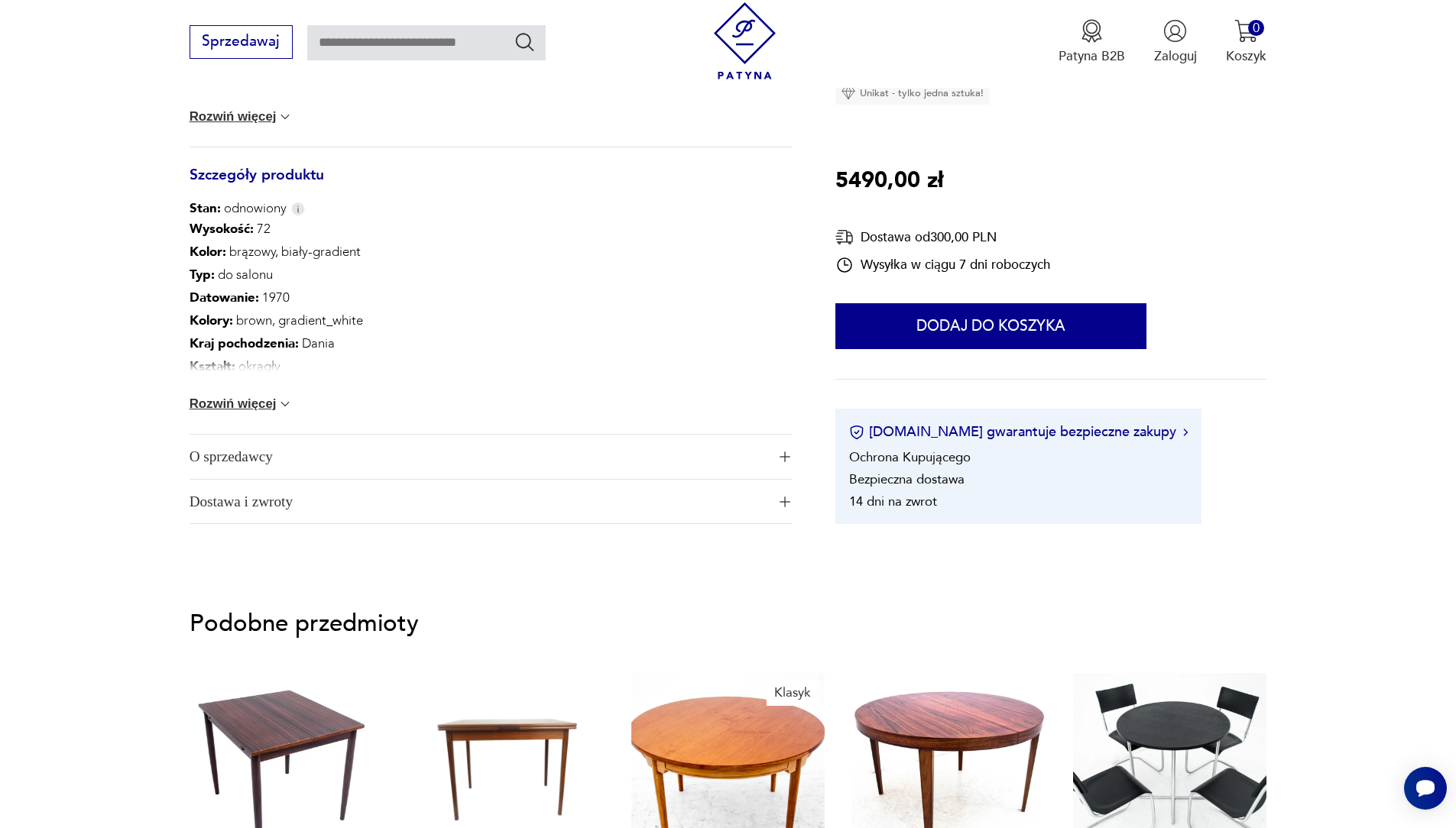
scroll to position [847, 0]
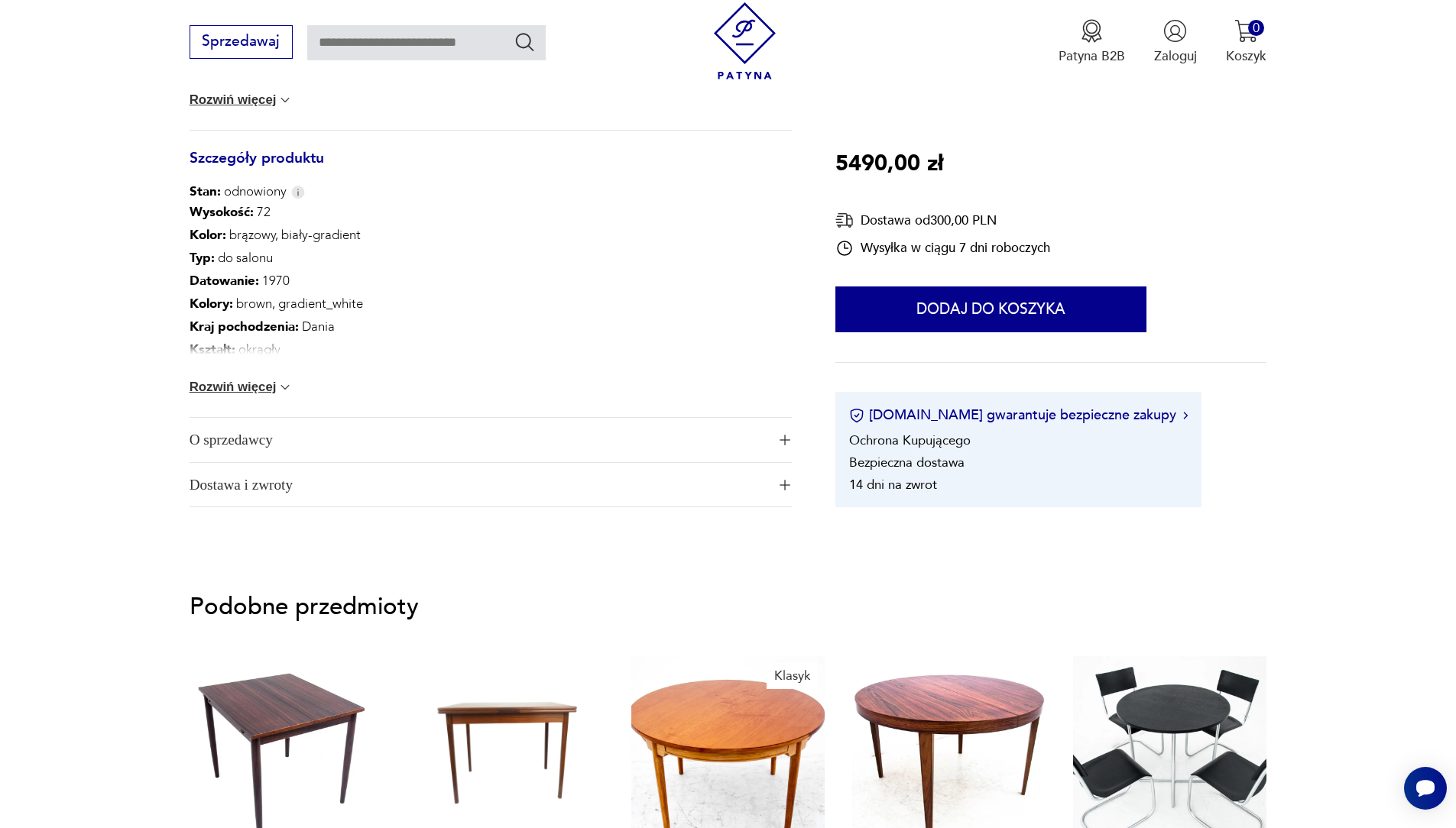
click at [254, 386] on button "Rozwiń więcej" at bounding box center [241, 387] width 104 height 15
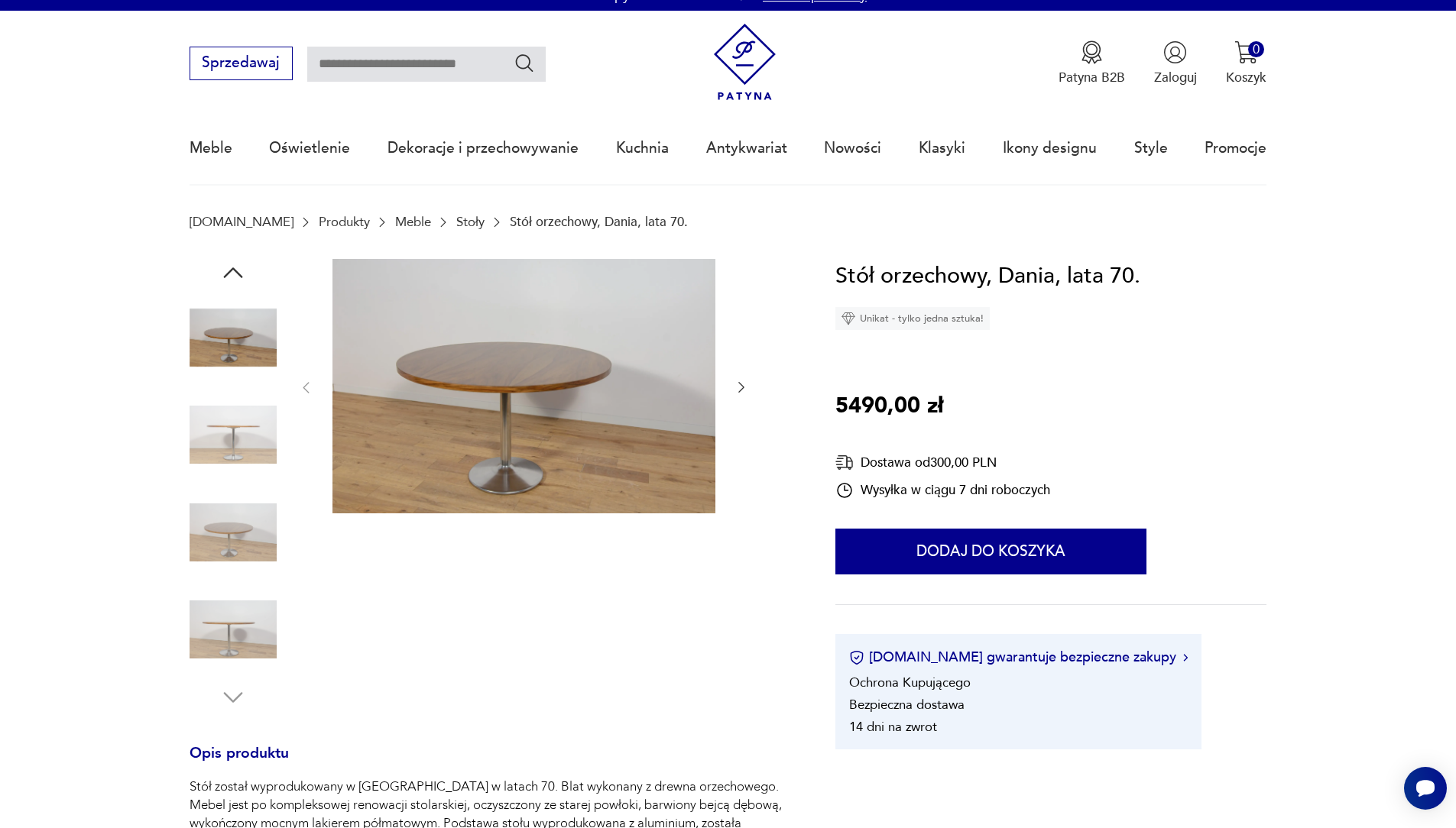
scroll to position [0, 0]
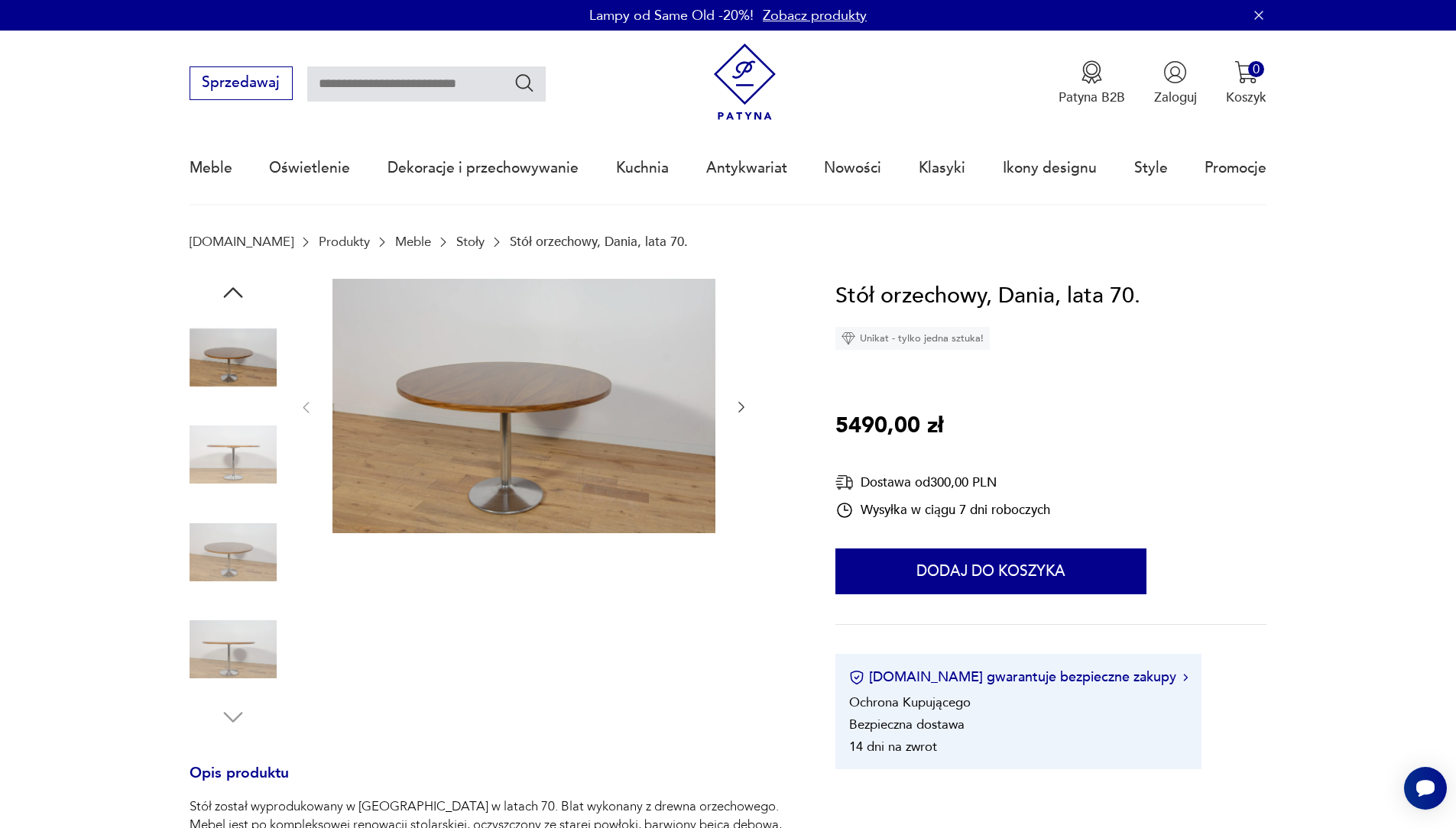
click at [223, 539] on img at bounding box center [233, 552] width 87 height 87
click at [223, 652] on img at bounding box center [233, 649] width 87 height 87
